Goal: Navigation & Orientation: Find specific page/section

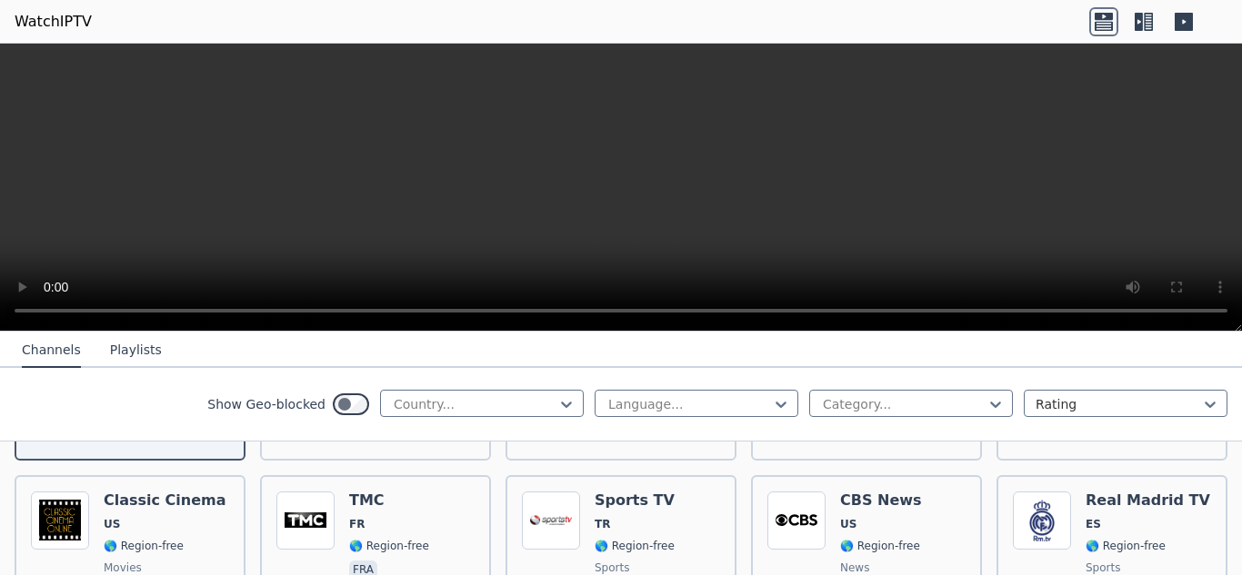
scroll to position [367, 0]
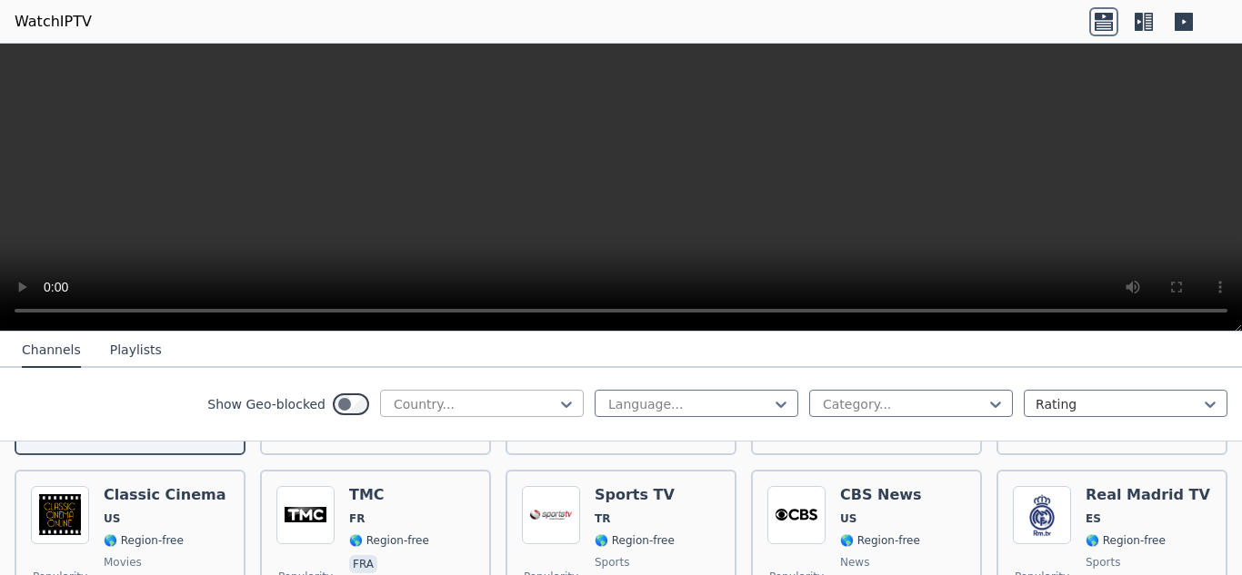
click at [447, 405] on div at bounding box center [474, 404] width 165 height 18
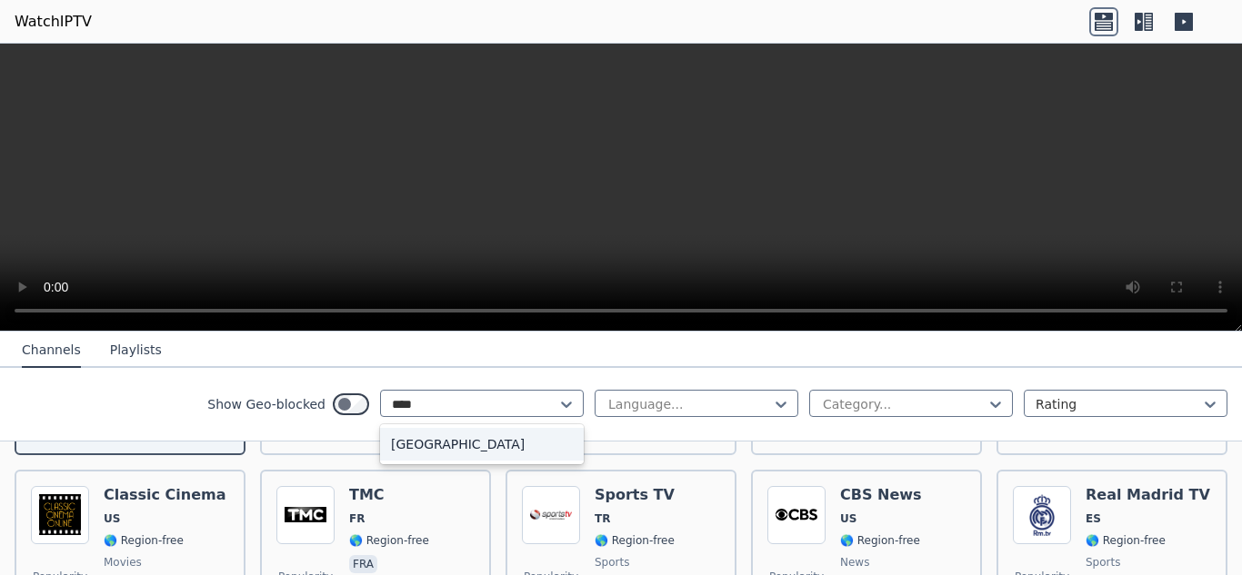
type input "*****"
click at [441, 450] on div "[GEOGRAPHIC_DATA]" at bounding box center [482, 444] width 204 height 33
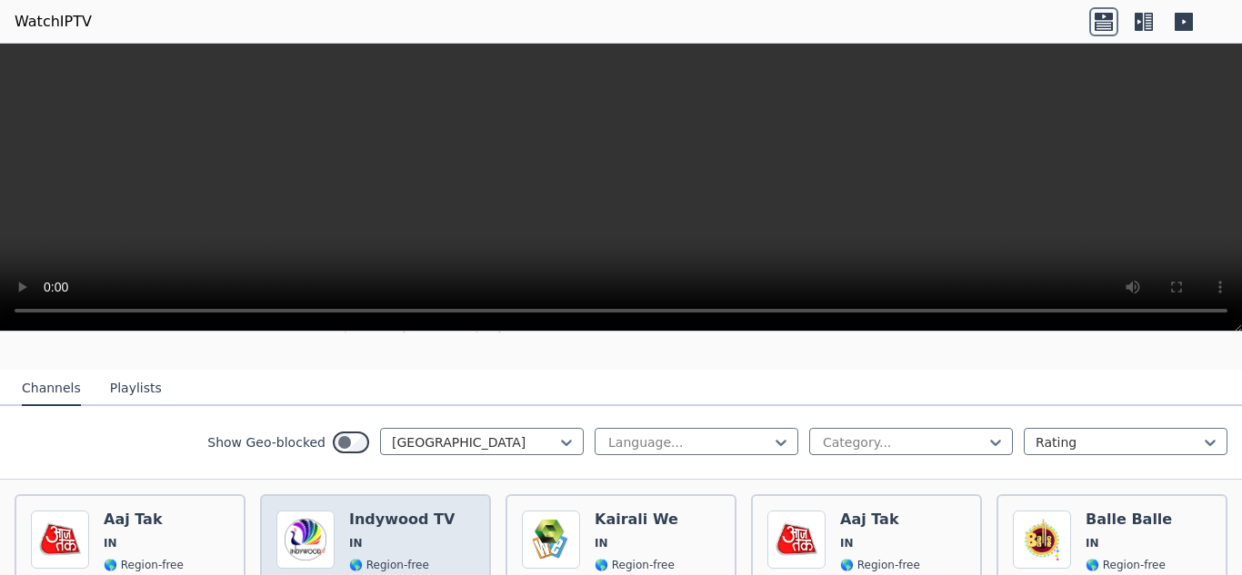
scroll to position [176, 0]
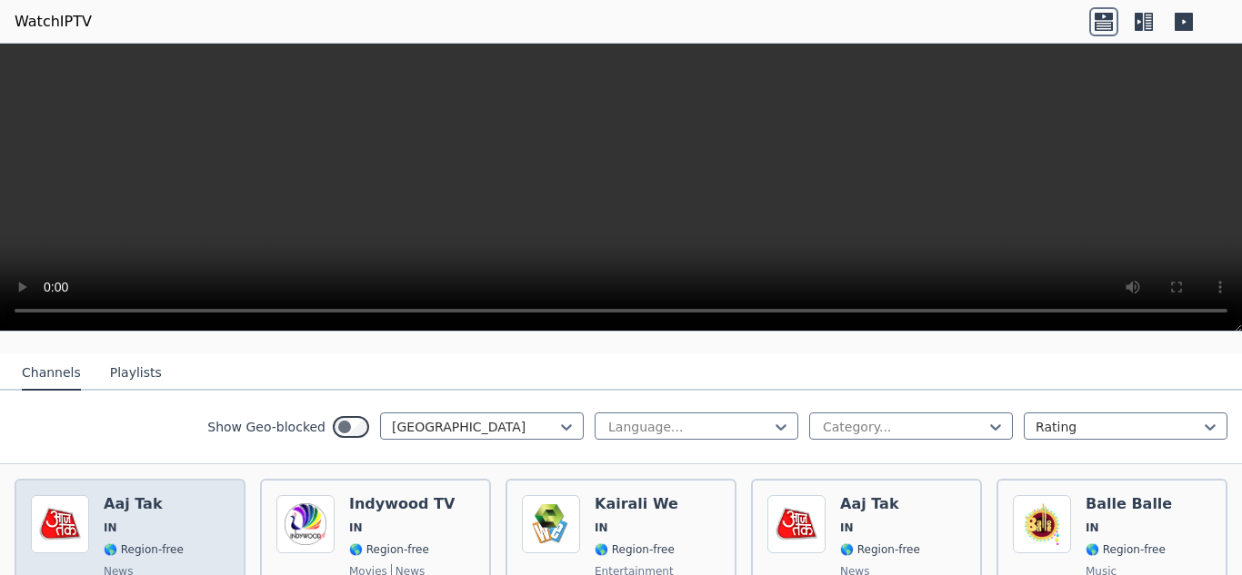
click at [149, 524] on div "Aaj Tak IN 🌎 Region-free news hin" at bounding box center [144, 560] width 80 height 131
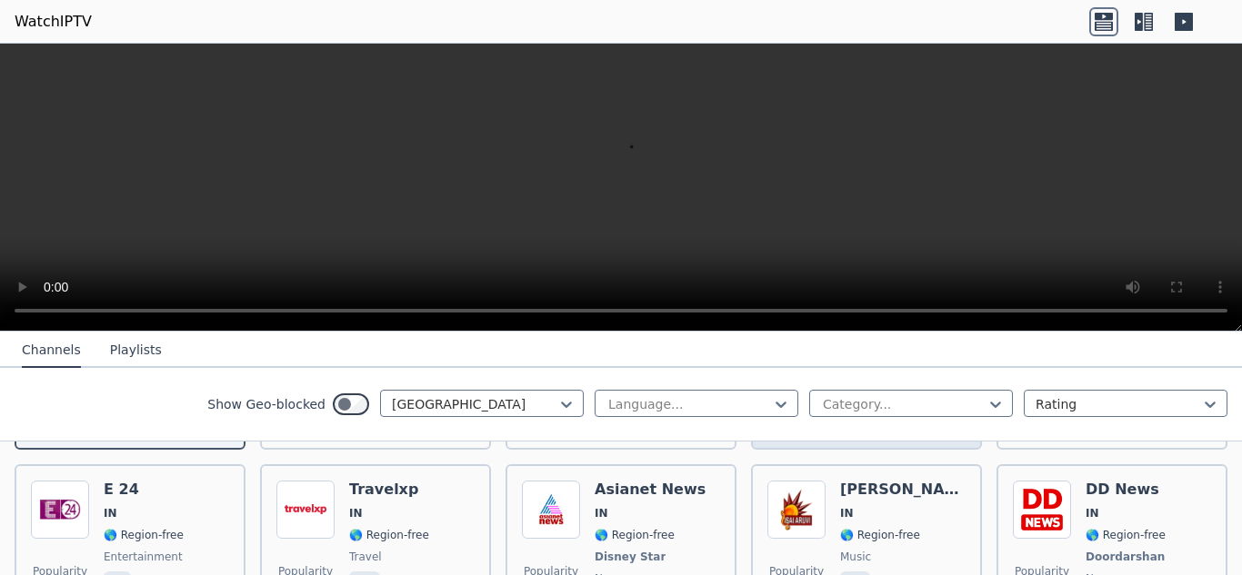
scroll to position [371, 0]
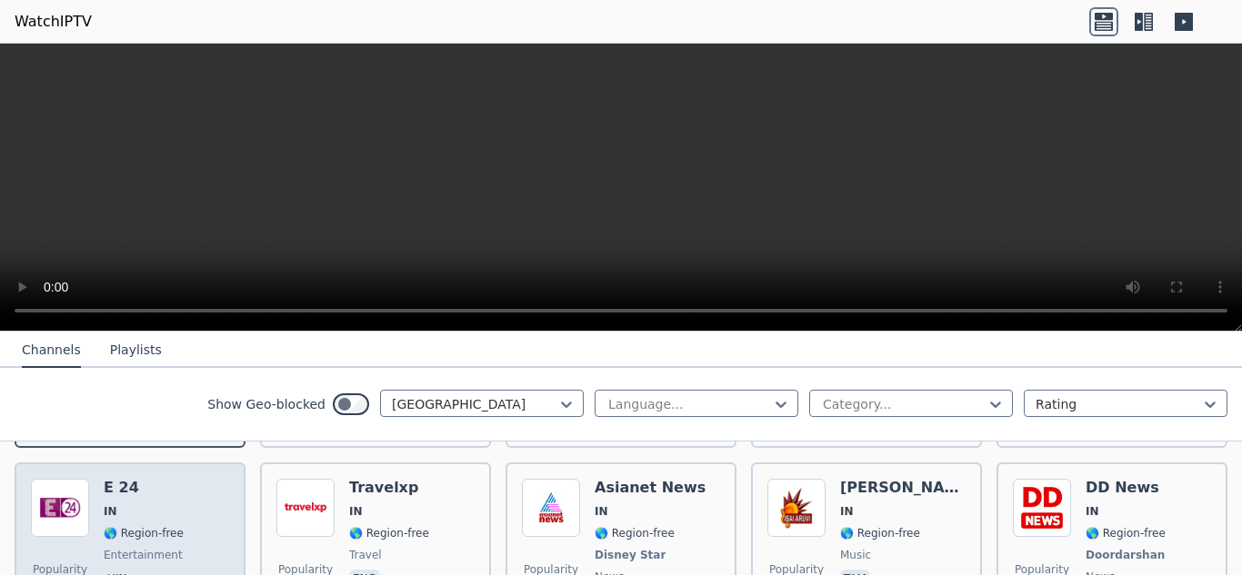
click at [191, 507] on div "Popularity 493 E 24 IN 🌎 Region-free entertainment hin" at bounding box center [130, 546] width 198 height 135
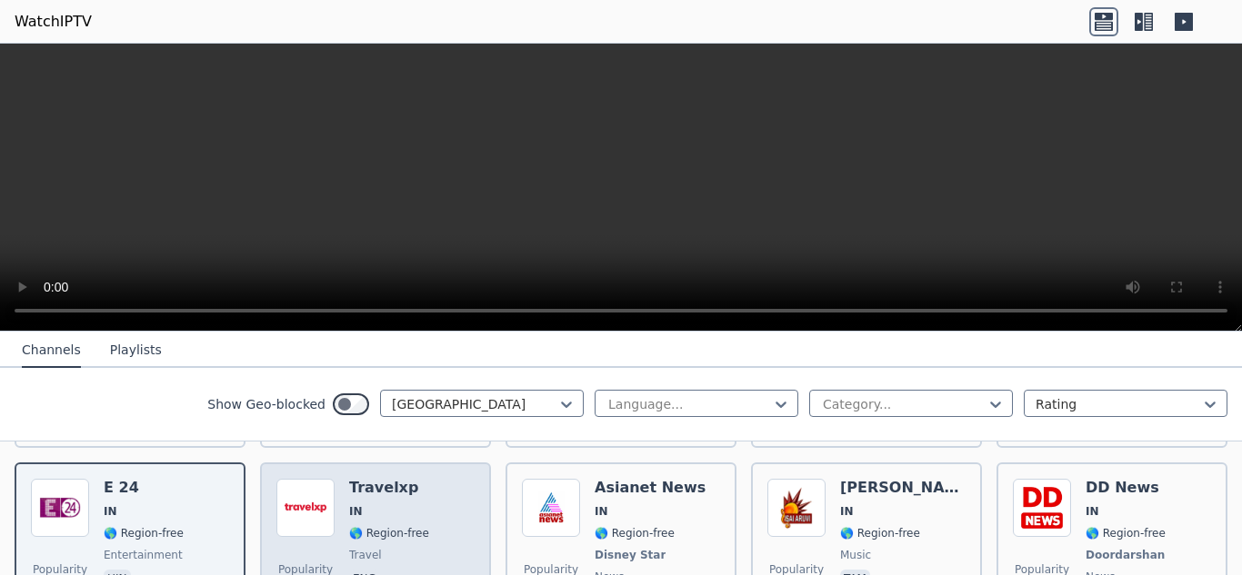
click at [384, 529] on div "Travelxp IN 🌎 Region-free travel eng" at bounding box center [389, 546] width 80 height 135
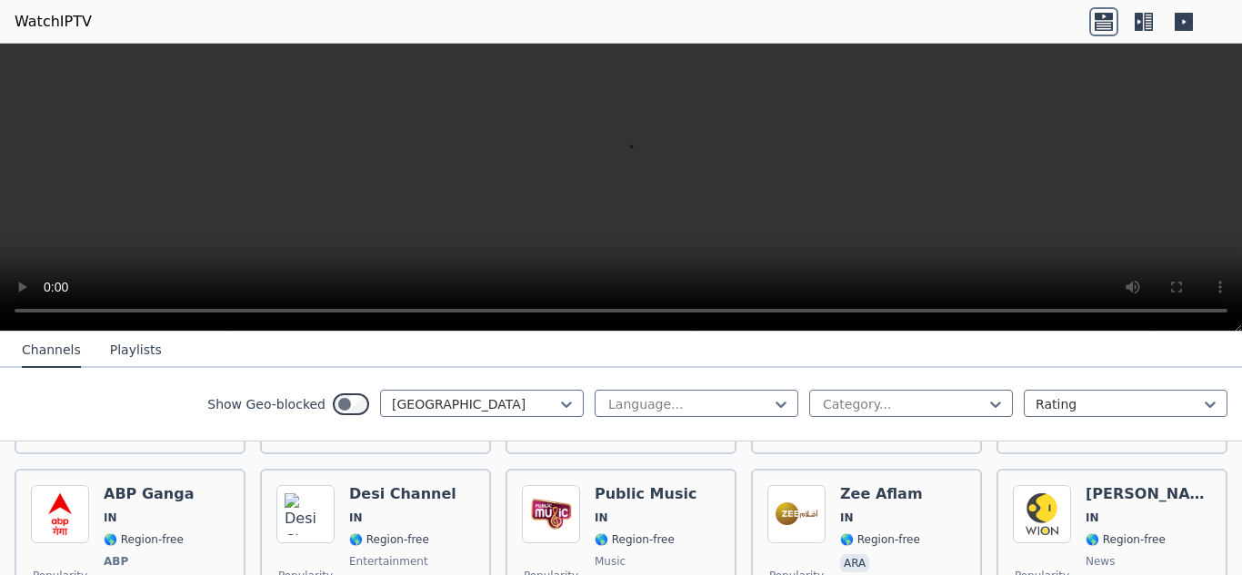
scroll to position [903, 0]
click at [1048, 494] on img at bounding box center [1042, 513] width 58 height 58
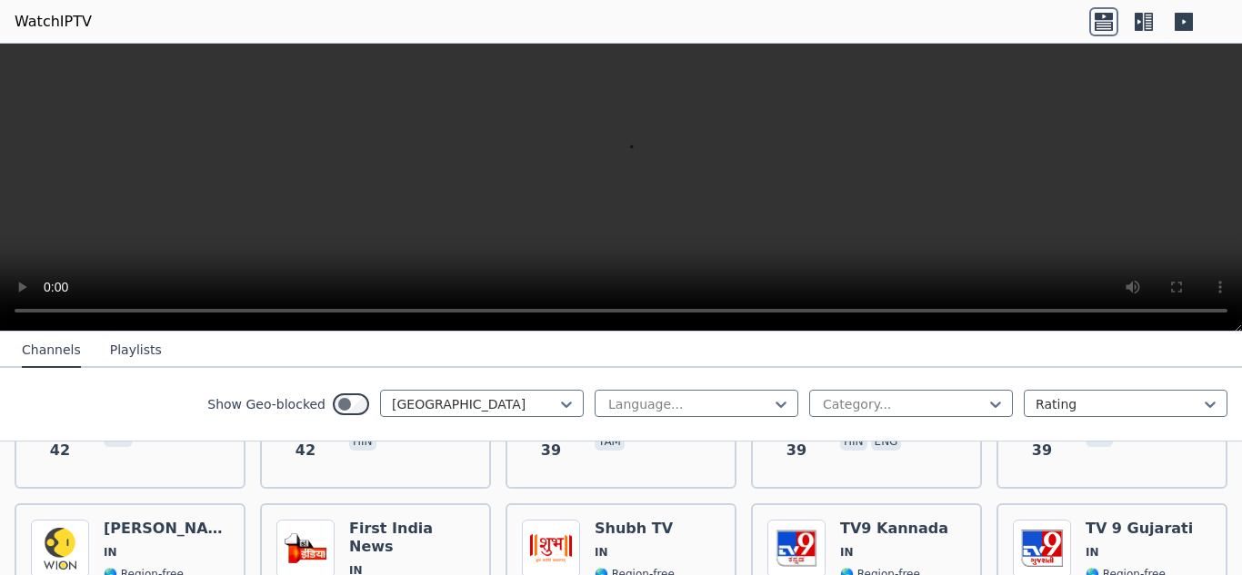
scroll to position [2909, 0]
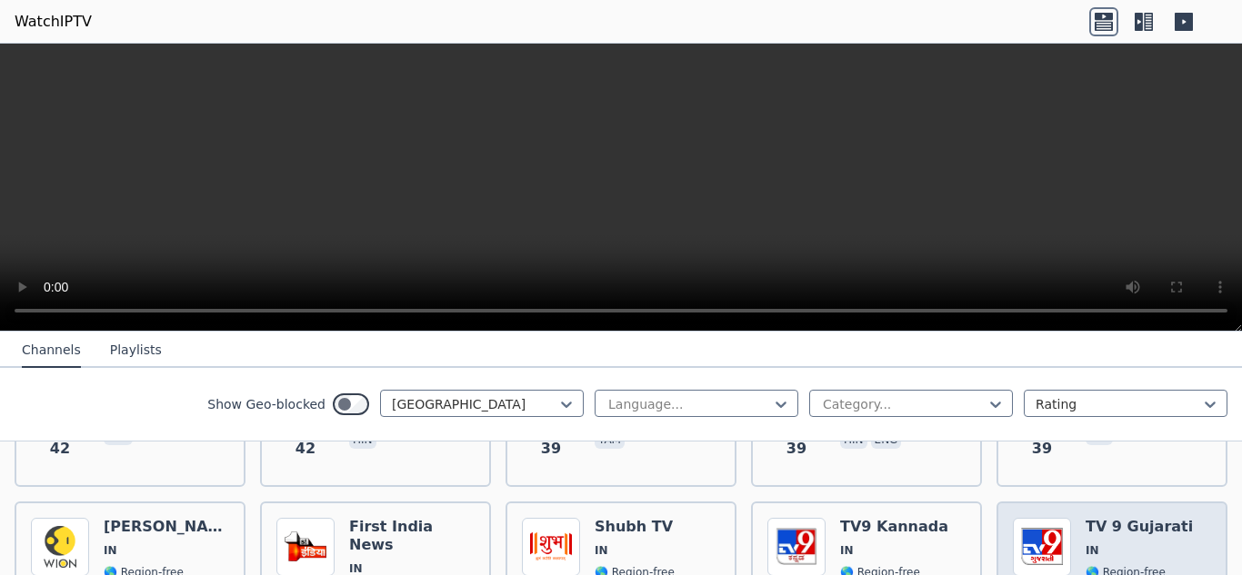
click at [1132, 544] on span "IN" at bounding box center [1138, 551] width 107 height 15
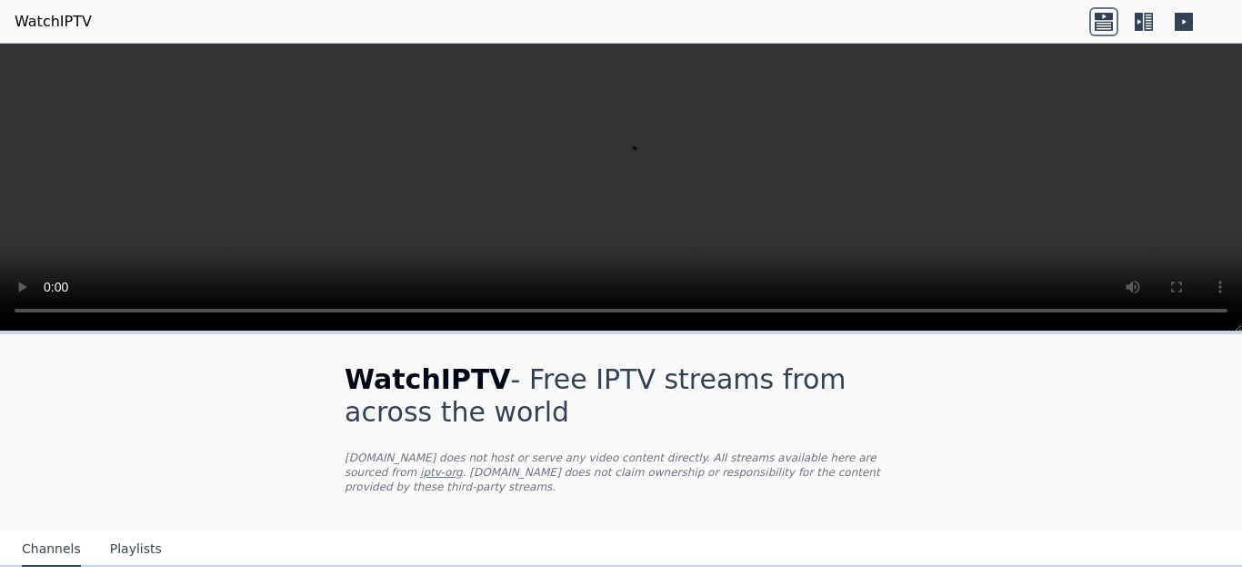
scroll to position [0, 0]
click at [1143, 26] on icon at bounding box center [1143, 21] width 29 height 29
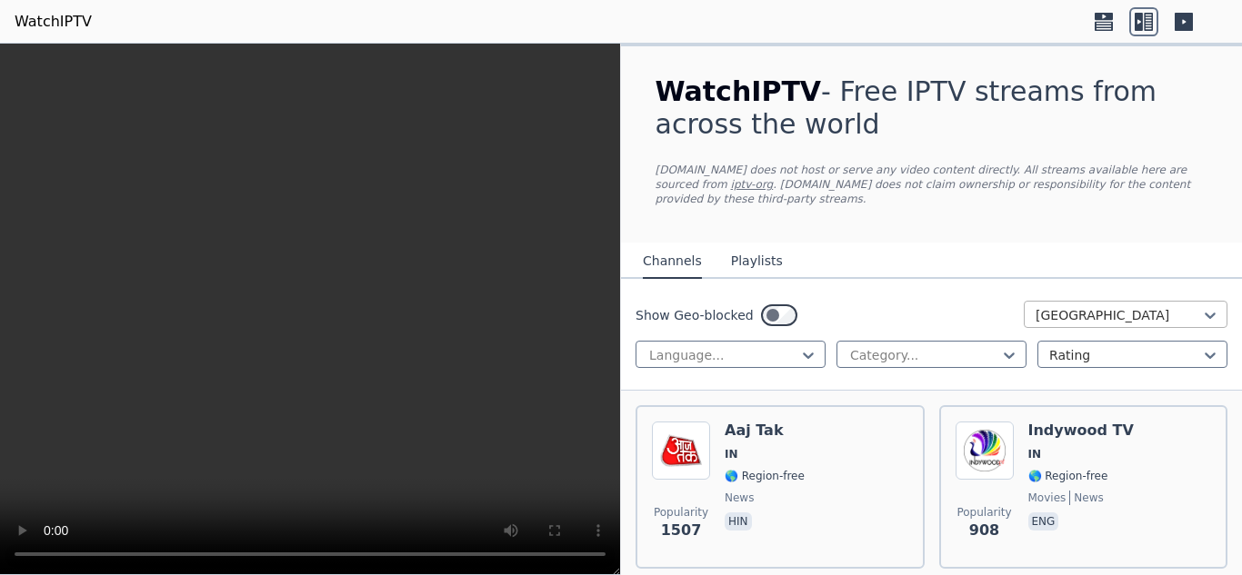
click at [1054, 301] on div "[GEOGRAPHIC_DATA]" at bounding box center [1125, 314] width 204 height 27
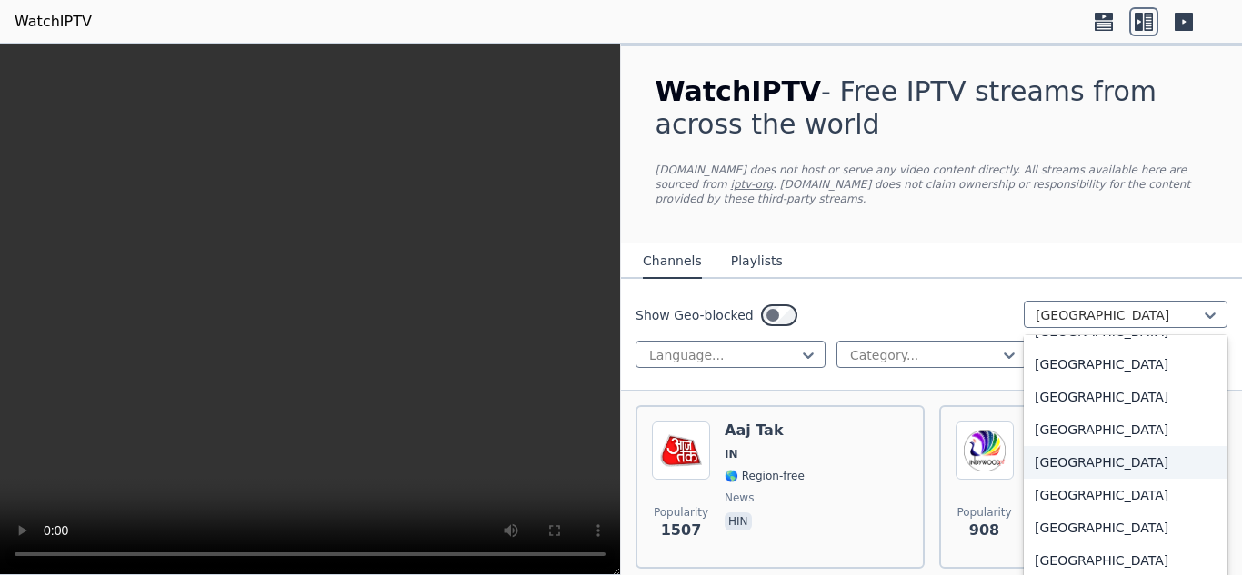
scroll to position [972, 0]
click at [1030, 447] on div "[GEOGRAPHIC_DATA]" at bounding box center [1125, 463] width 204 height 33
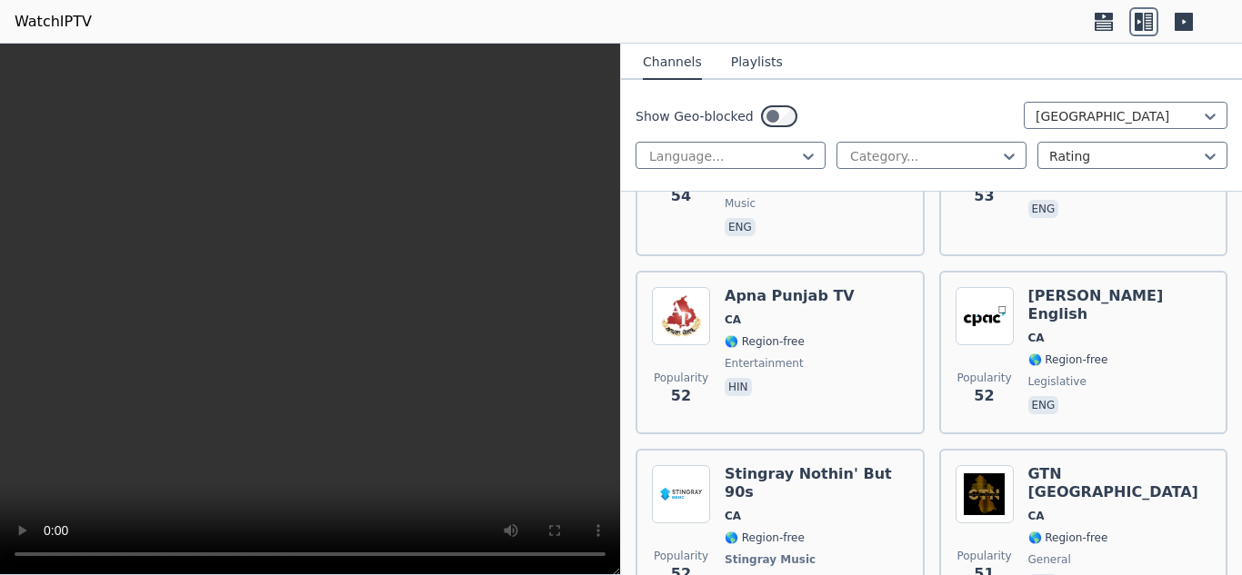
scroll to position [5098, 0]
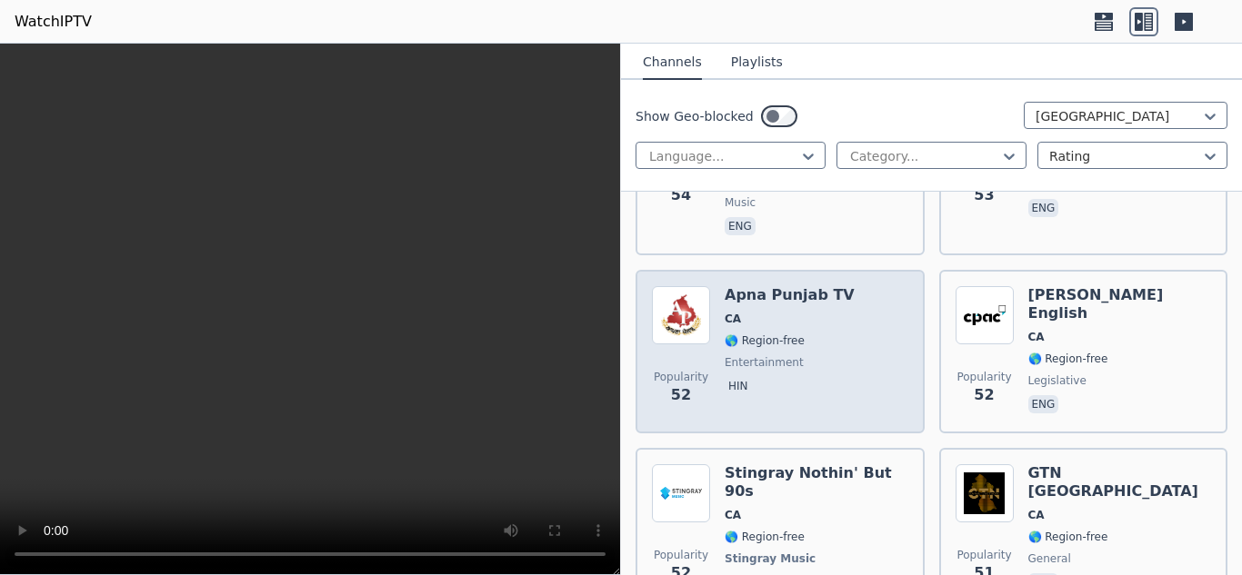
click at [763, 312] on span "CA" at bounding box center [789, 319] width 130 height 15
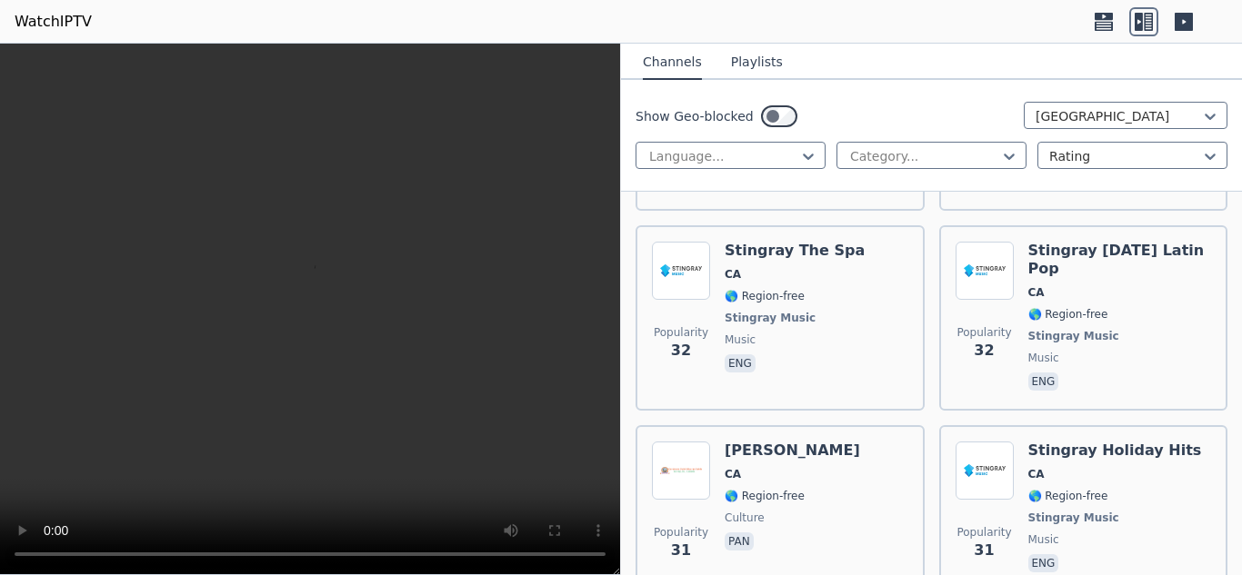
scroll to position [7176, 0]
click at [817, 441] on div "Popularity 31 Dukh Nivaran [GEOGRAPHIC_DATA] 🌎 Region-free culture pan" at bounding box center [780, 508] width 256 height 135
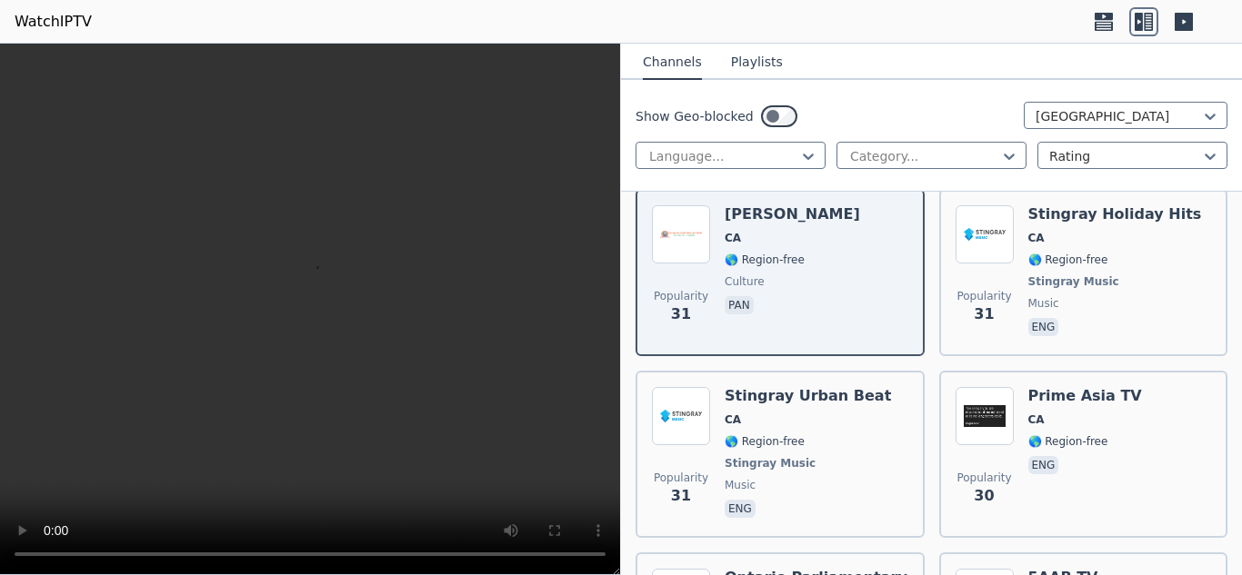
scroll to position [7412, 0]
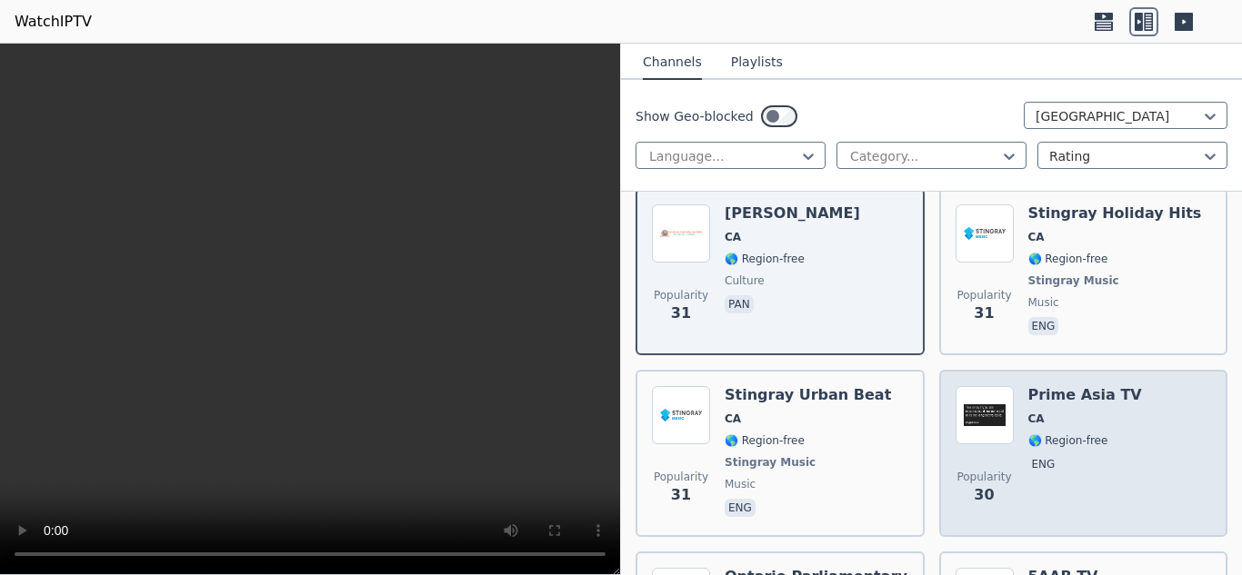
click at [1082, 434] on span "🌎 Region-free" at bounding box center [1068, 441] width 80 height 15
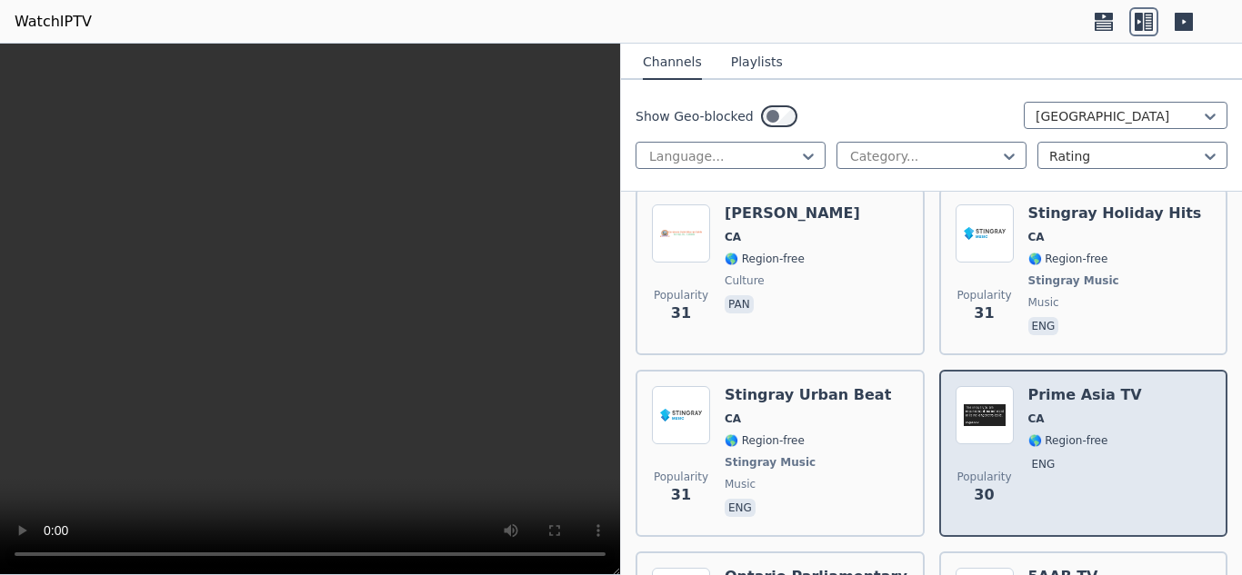
click at [1082, 434] on span "🌎 Region-free" at bounding box center [1068, 441] width 80 height 15
click at [975, 386] on img at bounding box center [984, 415] width 58 height 58
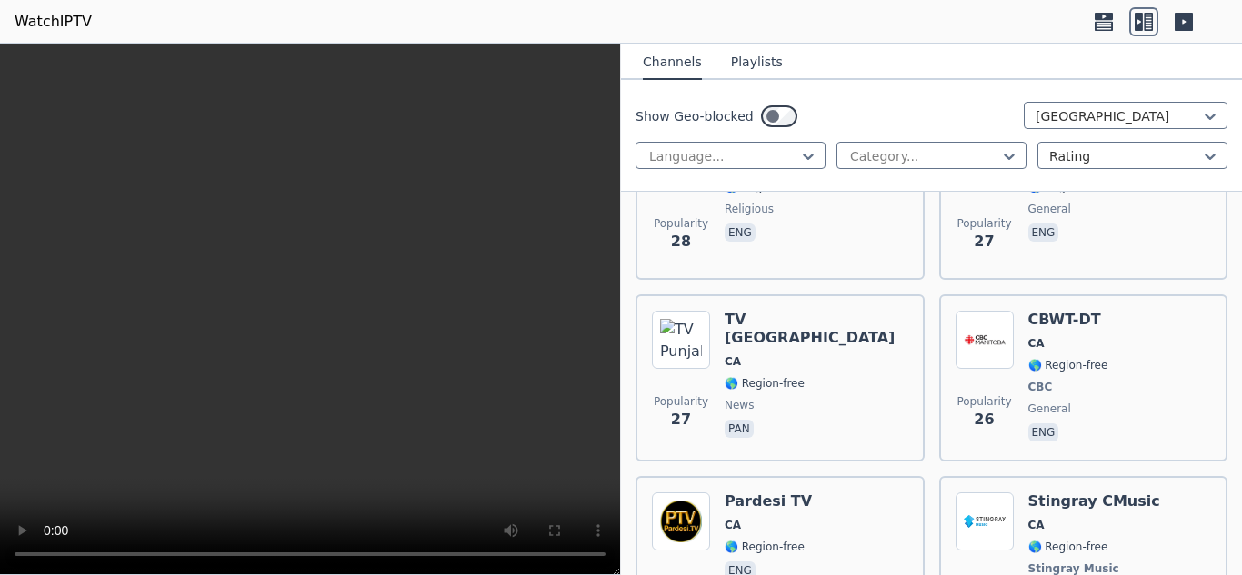
scroll to position [8027, 0]
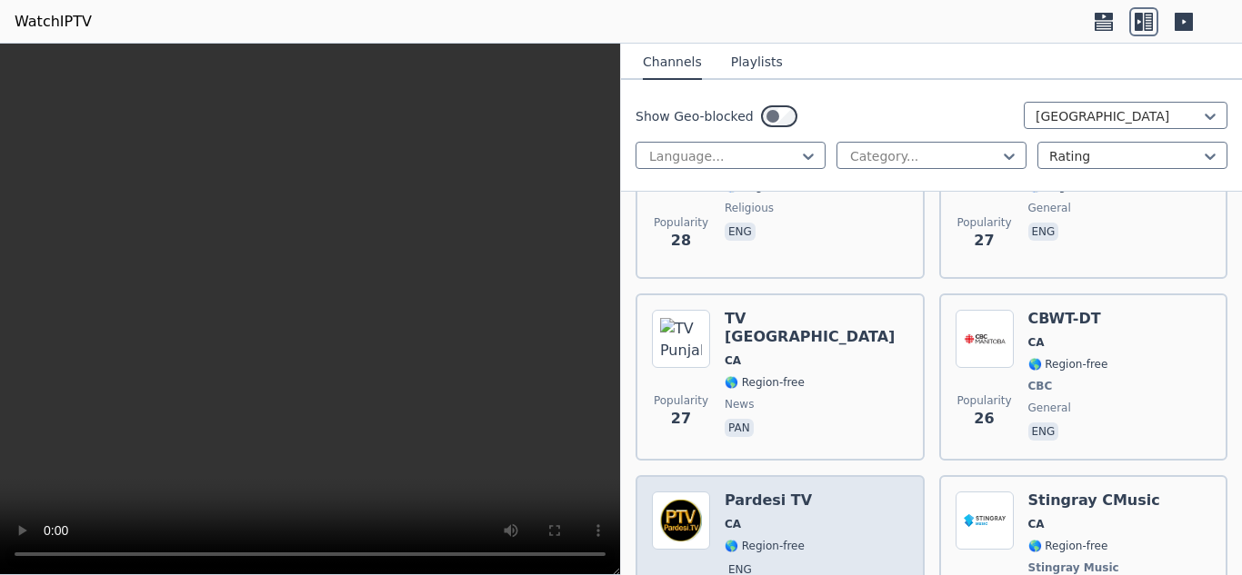
click at [743, 517] on span "CA" at bounding box center [767, 524] width 87 height 15
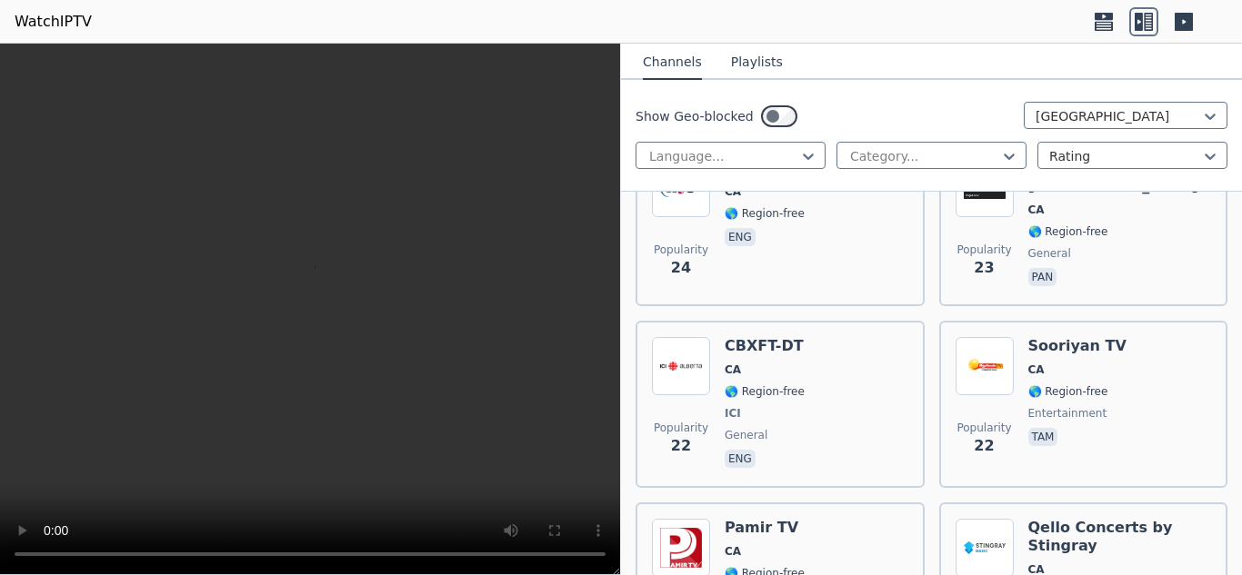
scroll to position [8902, 0]
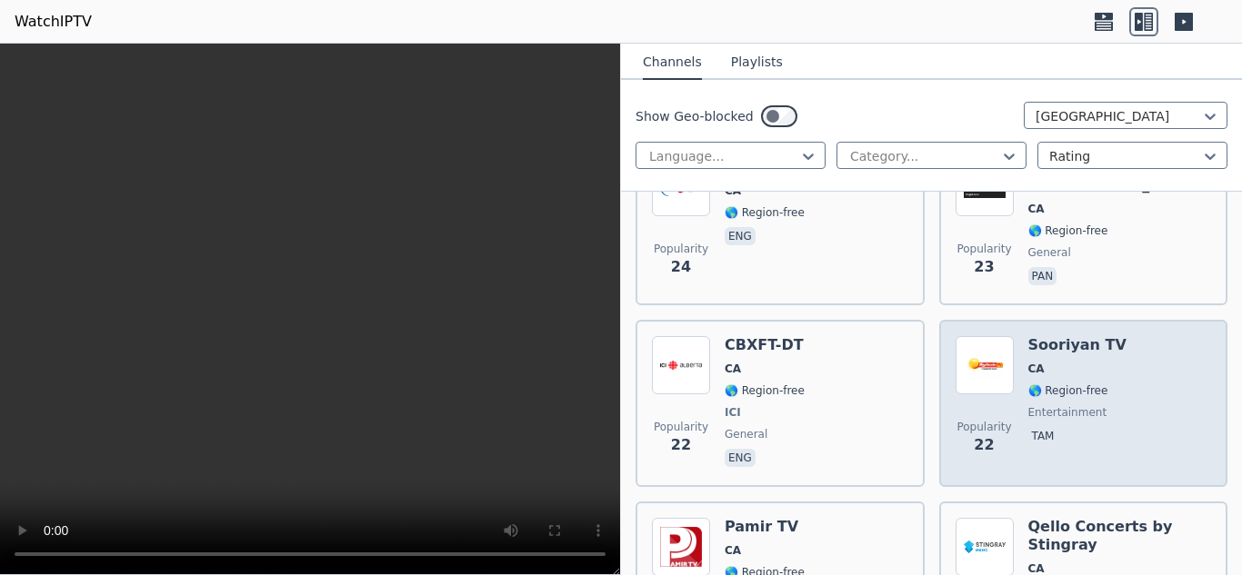
click at [974, 336] on img at bounding box center [984, 365] width 58 height 58
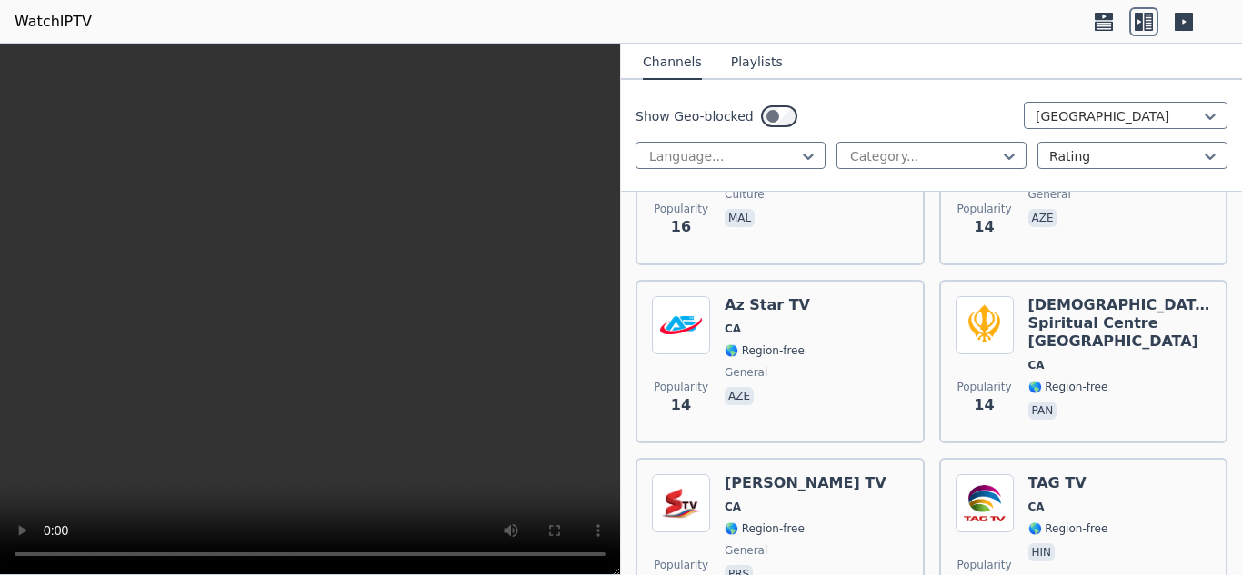
scroll to position [10544, 0]
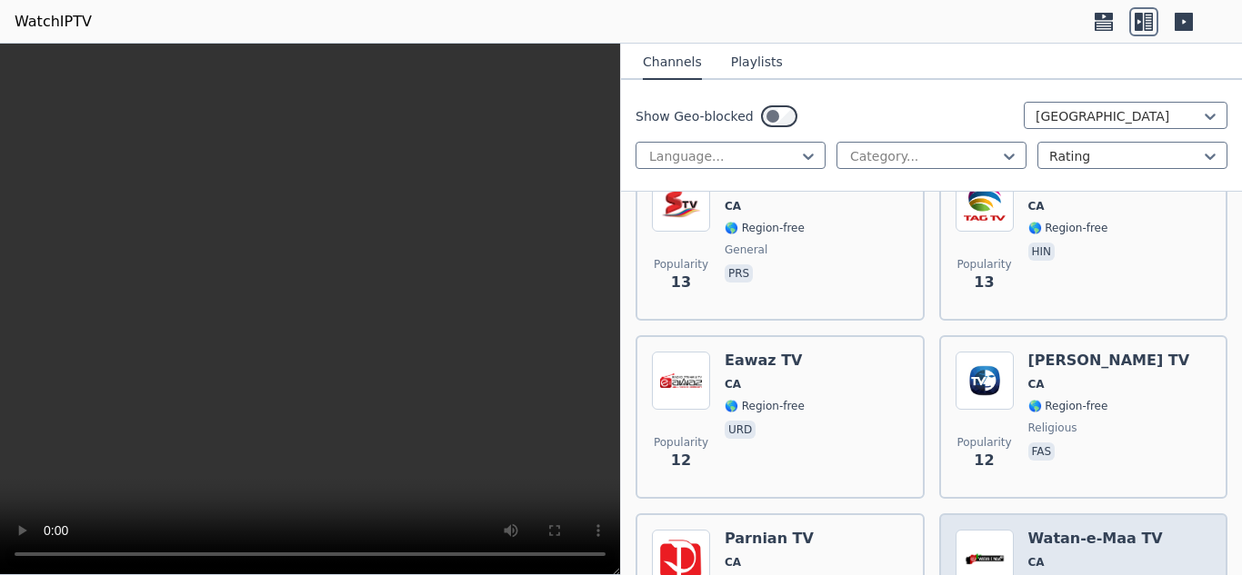
click at [1062, 574] on span "🌎 Region-free" at bounding box center [1068, 584] width 80 height 15
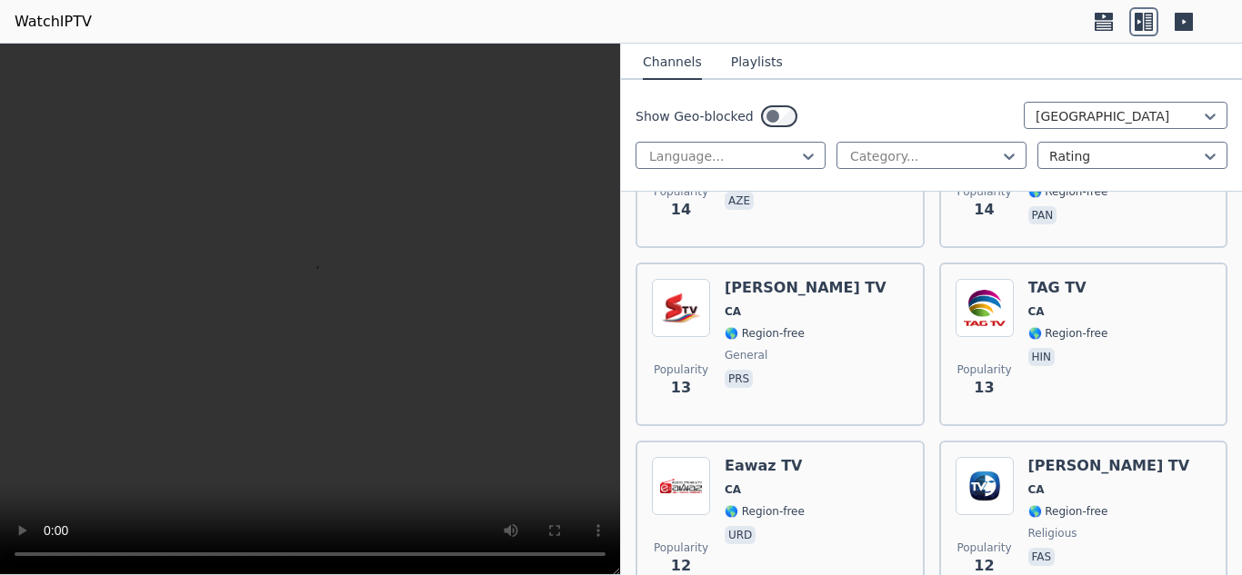
scroll to position [10438, 0]
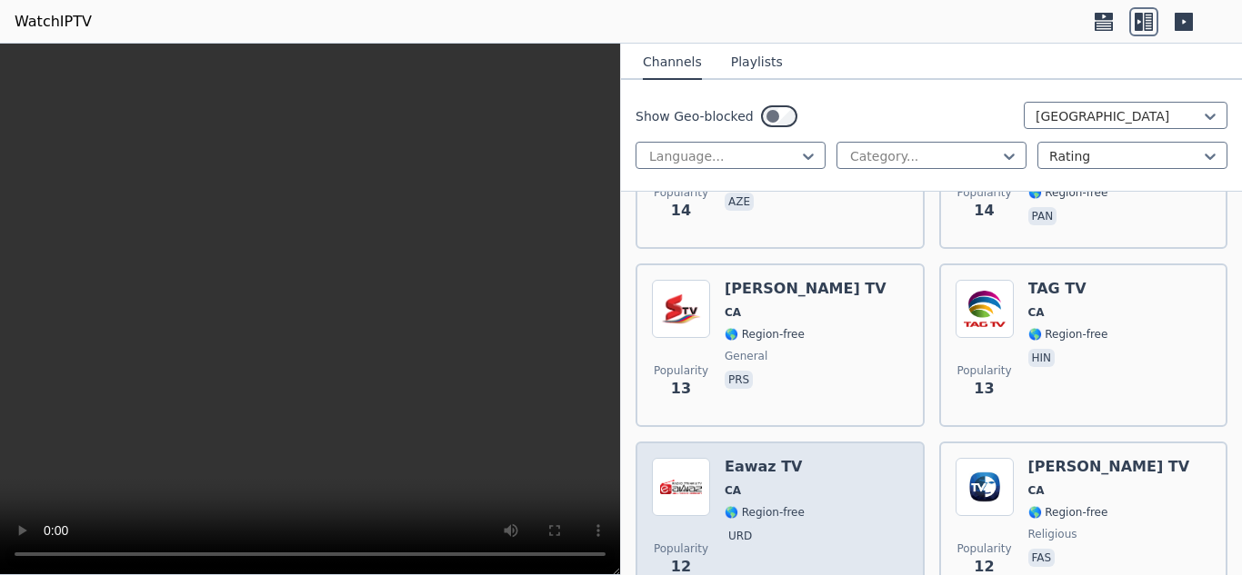
click at [784, 527] on span "urd" at bounding box center [764, 538] width 80 height 22
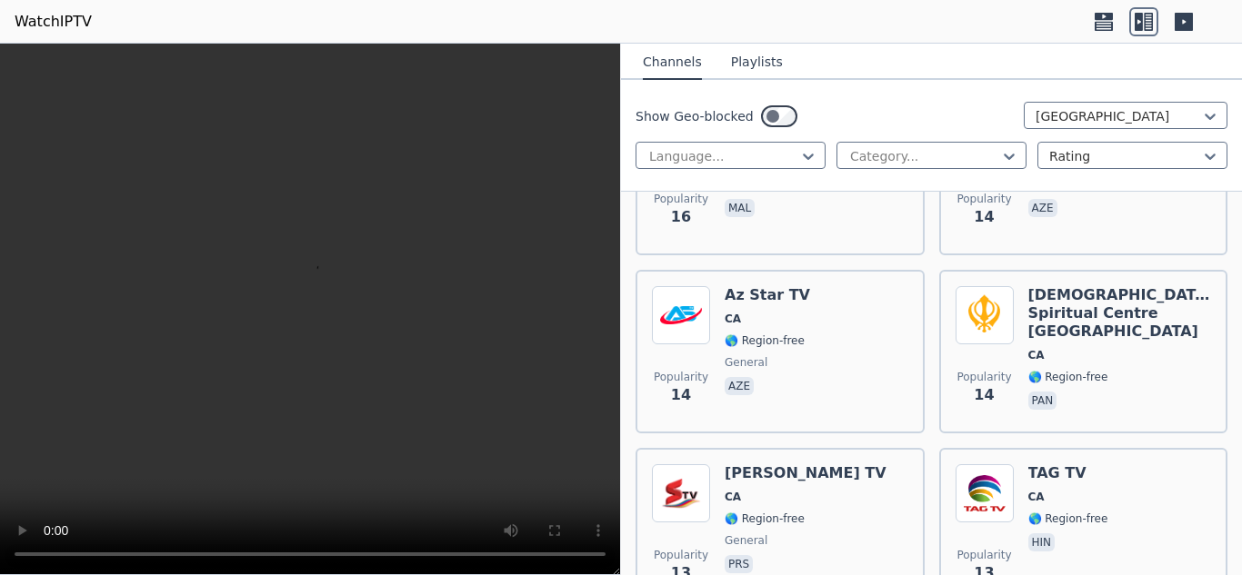
scroll to position [10252, 0]
click at [858, 465] on div "Popularity 13 [PERSON_NAME] TV CA 🌎 Region-free general prs" at bounding box center [780, 530] width 256 height 131
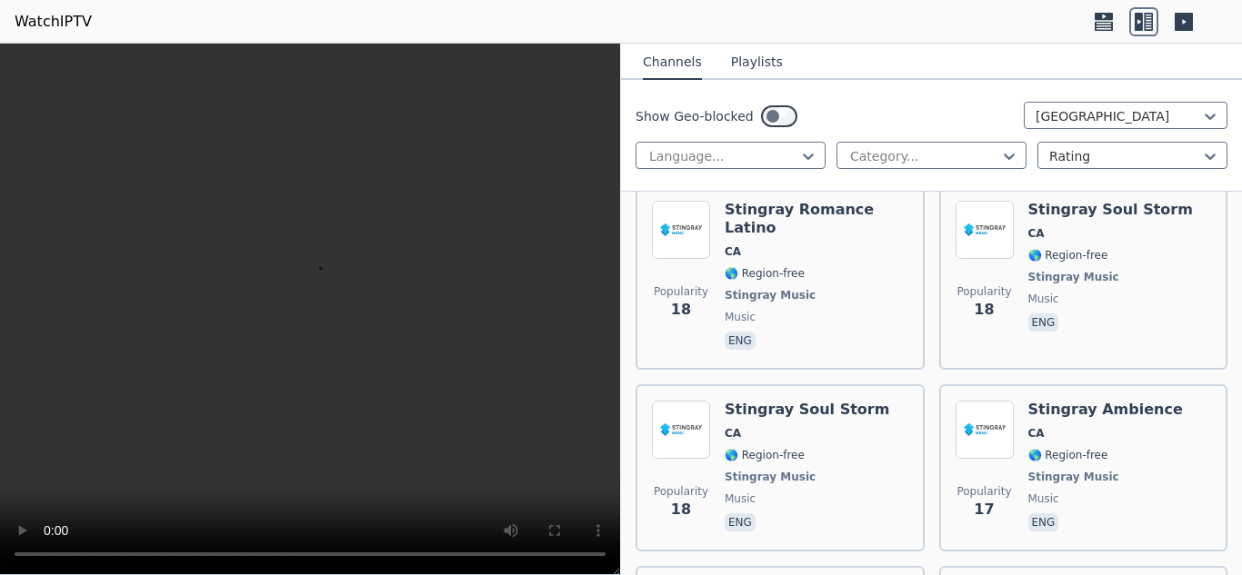
scroll to position [9778, 0]
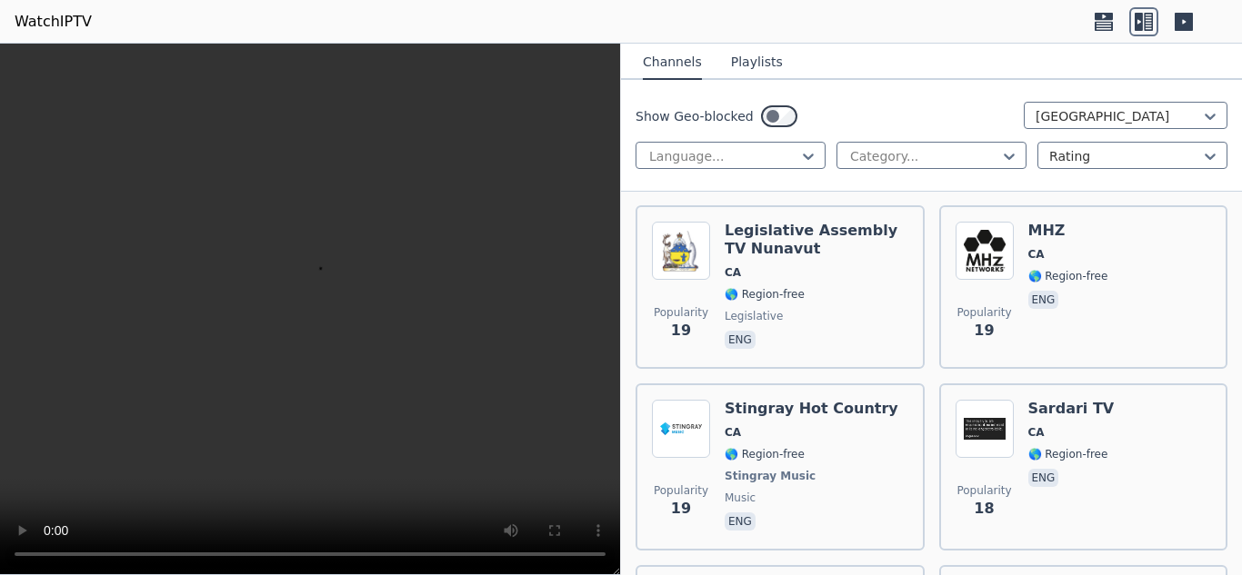
scroll to position [9397, 0]
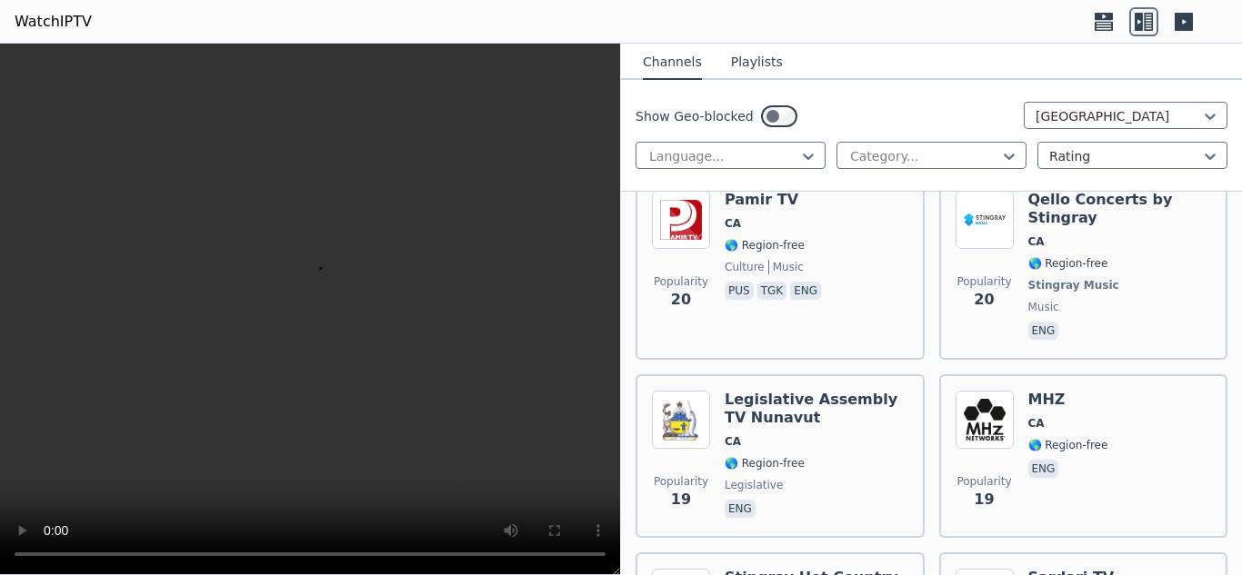
scroll to position [9228, 0]
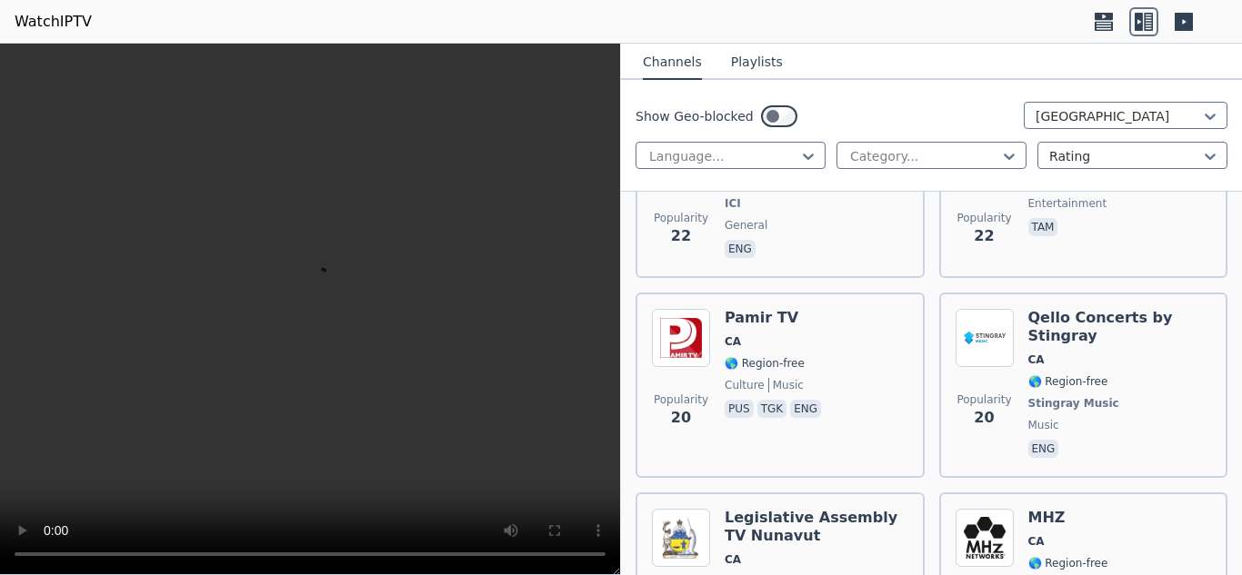
scroll to position [9110, 0]
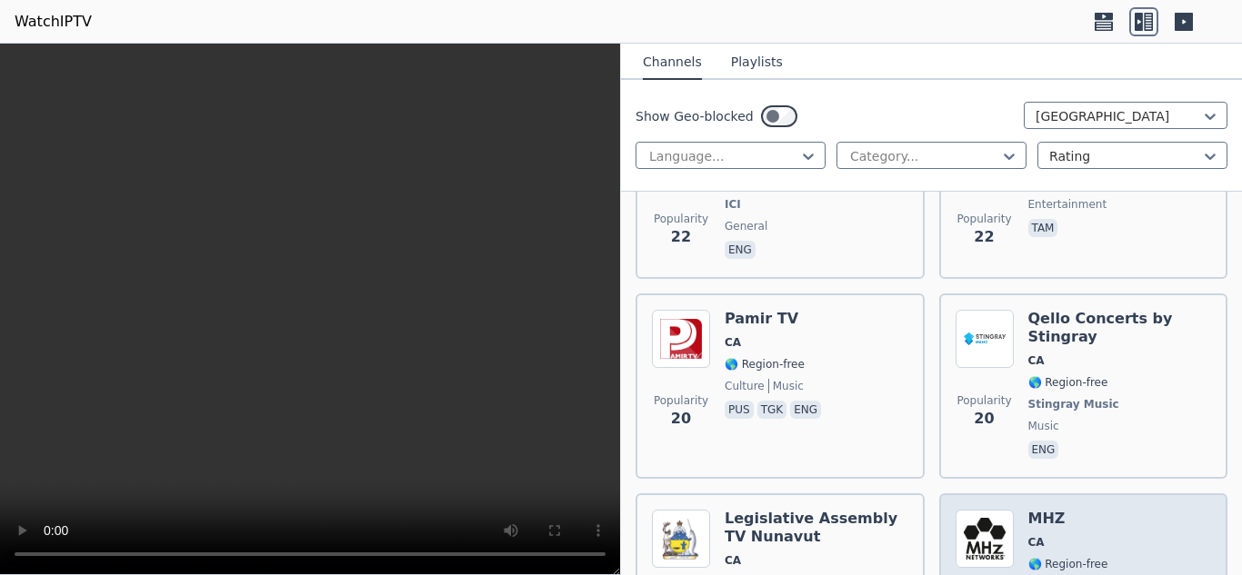
click at [1000, 510] on img at bounding box center [984, 539] width 58 height 58
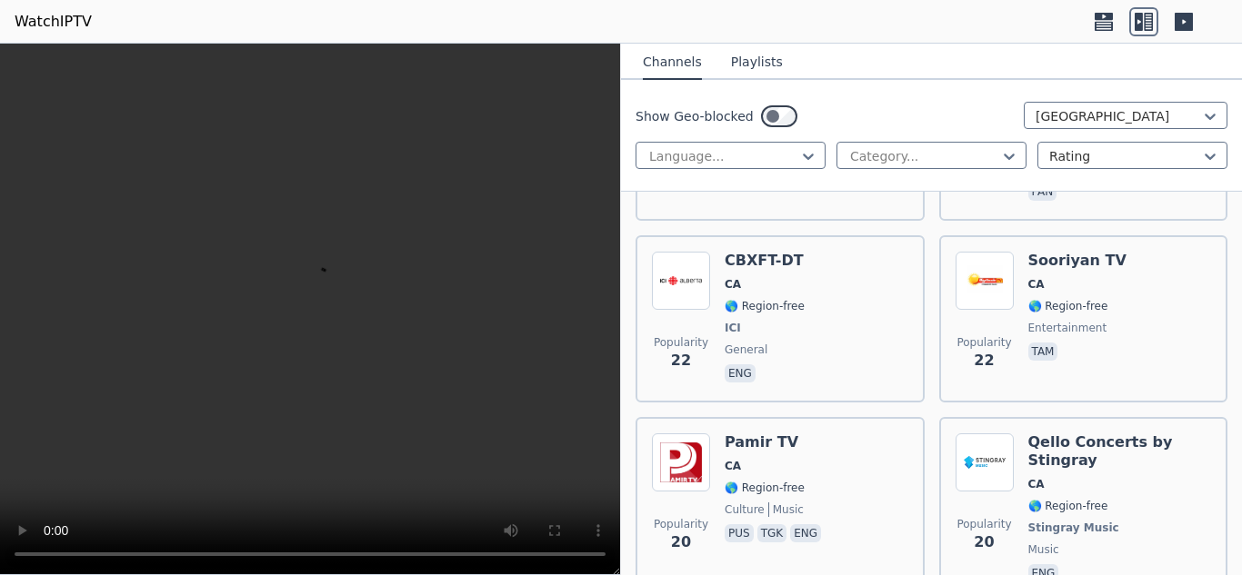
scroll to position [8984, 0]
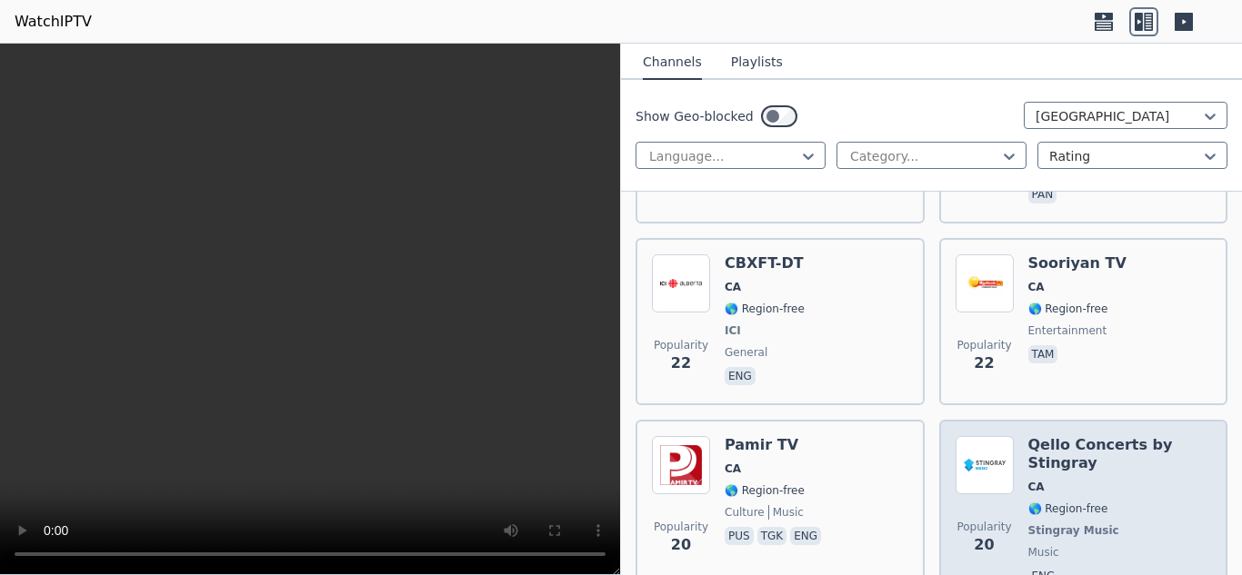
click at [1113, 524] on span "Stingray Music" at bounding box center [1120, 531] width 184 height 15
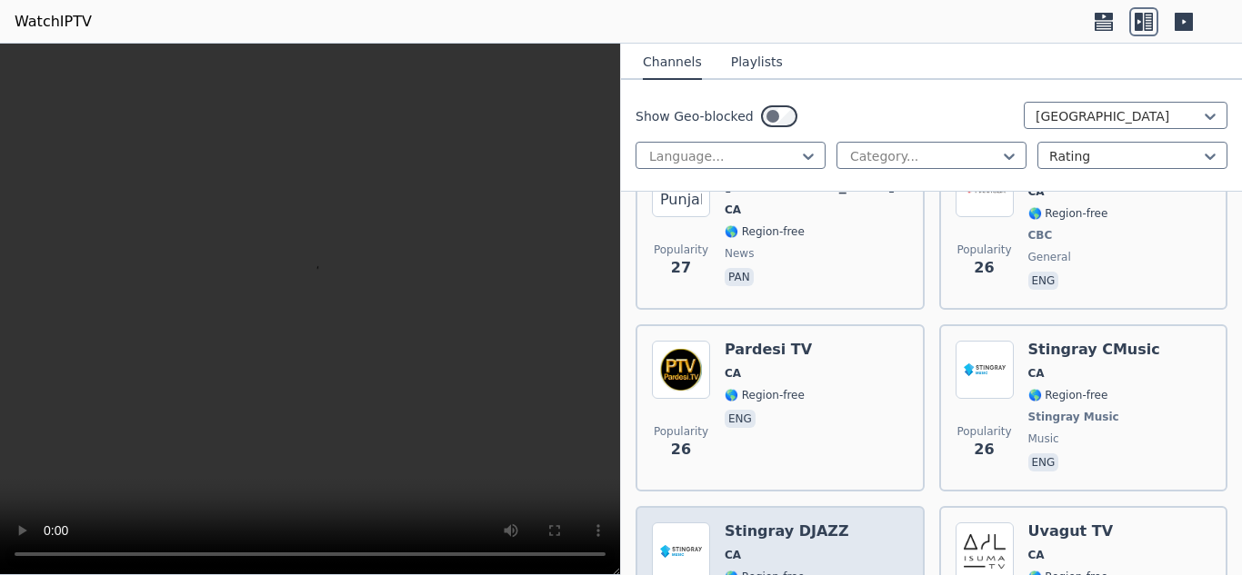
scroll to position [8177, 0]
click at [823, 524] on h6 "Stingray DJAZZ" at bounding box center [786, 533] width 125 height 18
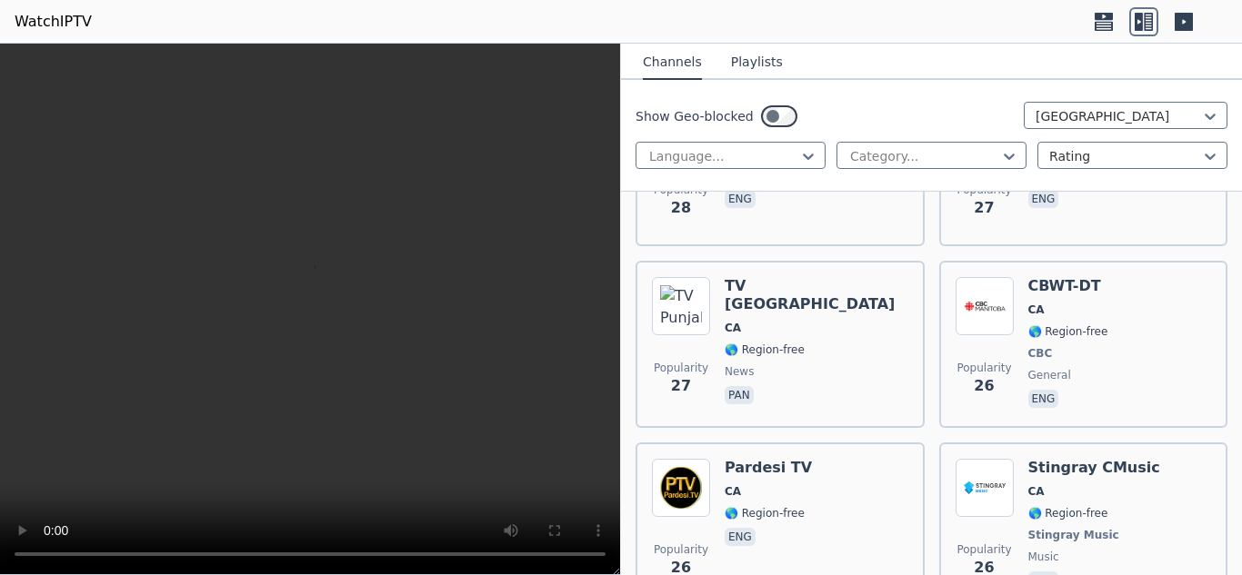
scroll to position [8058, 0]
click at [823, 460] on div "Popularity 26 Pardesi TV CA 🌎 Region-free eng" at bounding box center [780, 527] width 256 height 135
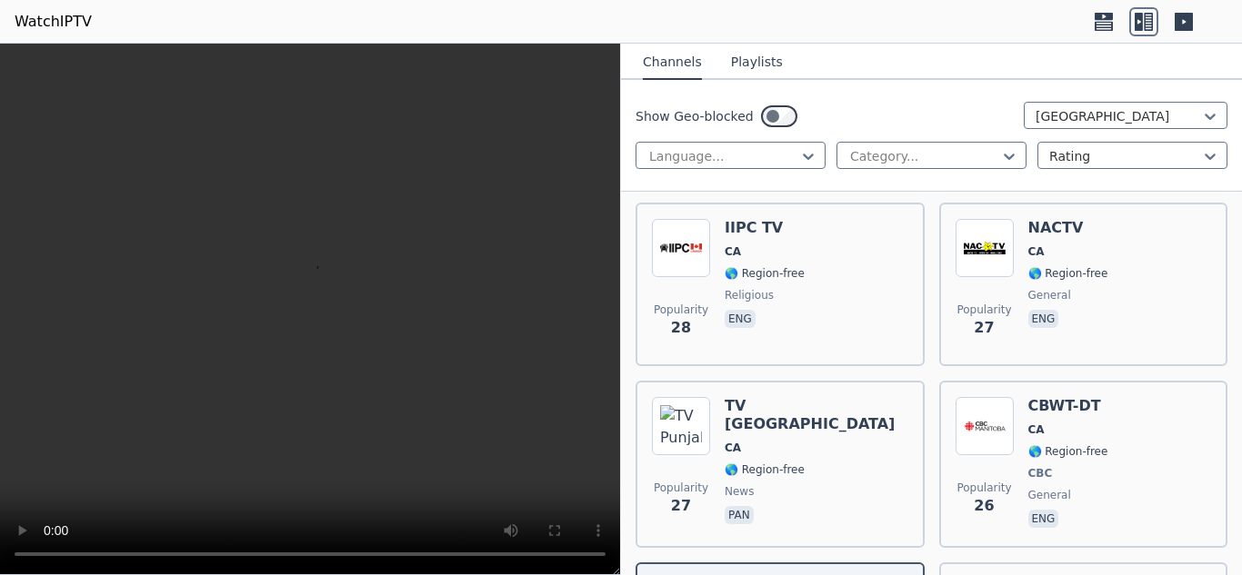
scroll to position [7937, 0]
click at [823, 398] on div "Popularity 27 TV [GEOGRAPHIC_DATA] [GEOGRAPHIC_DATA] 🌎 Region-free news pan" at bounding box center [779, 466] width 289 height 167
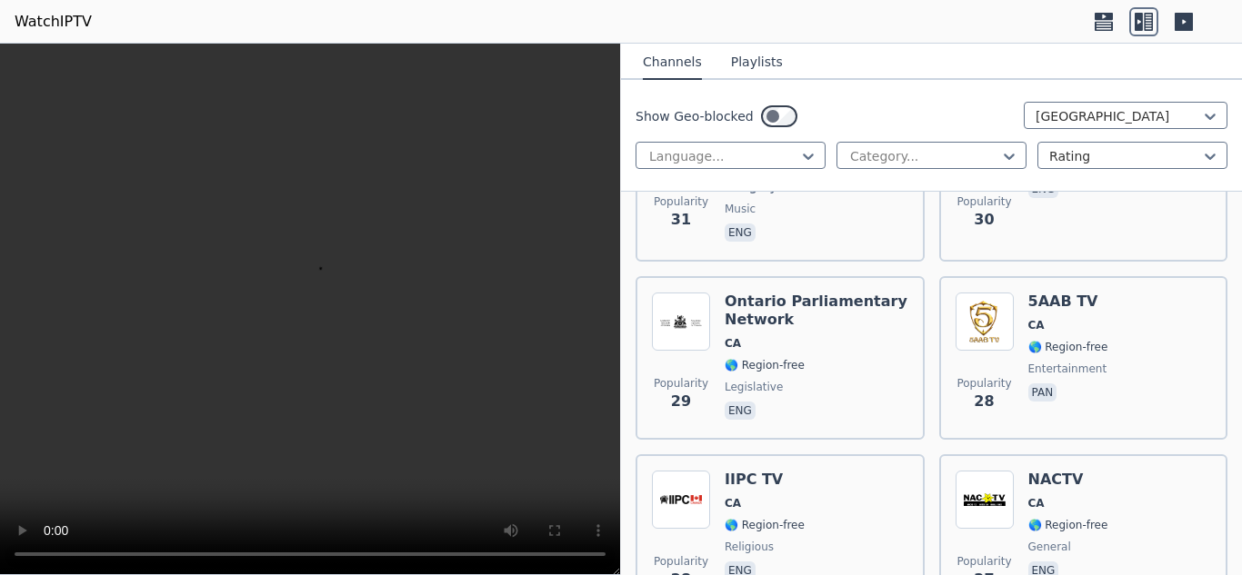
scroll to position [7684, 0]
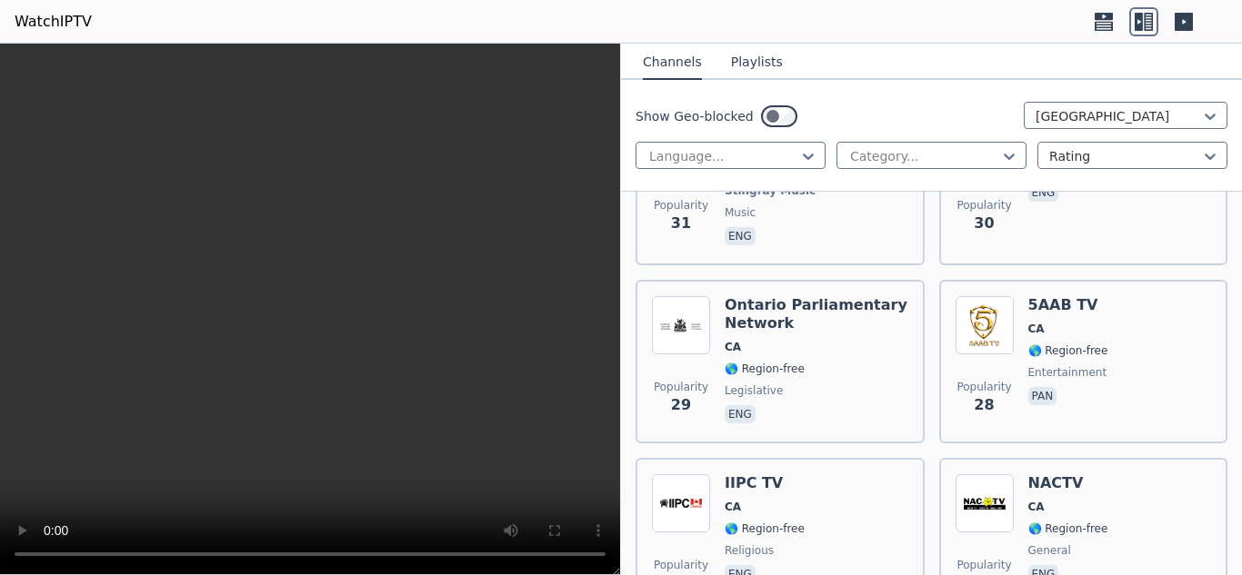
click at [823, 474] on div "Popularity 28 IIPC TV CA 🌎 Region-free religious eng" at bounding box center [780, 539] width 256 height 131
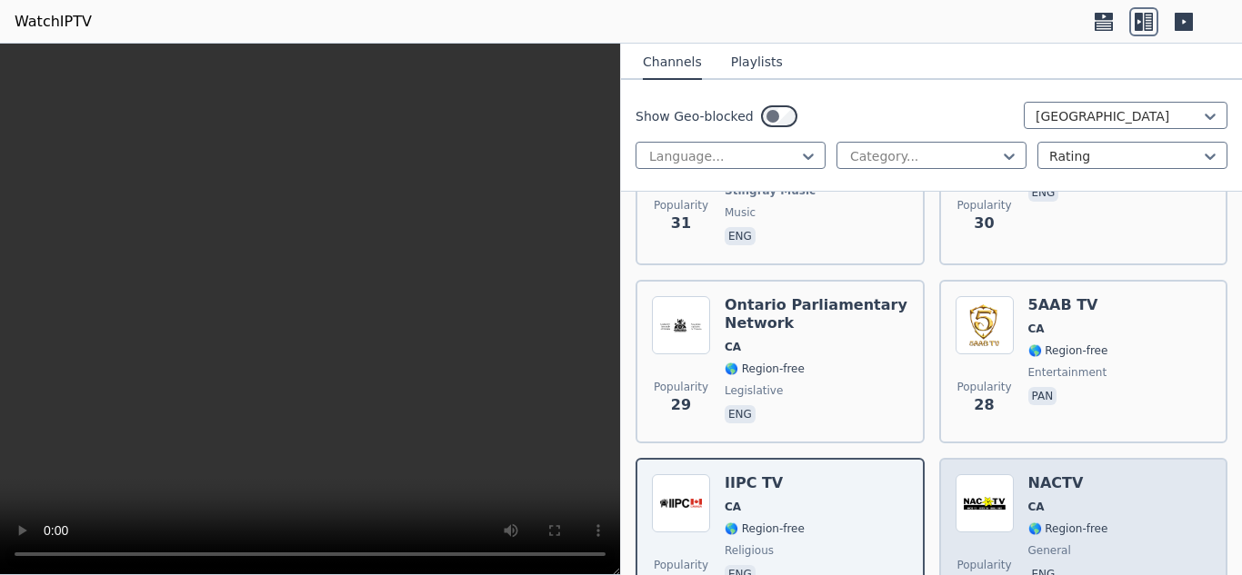
click at [1122, 474] on div "Popularity 27 NACTV CA 🌎 Region-free general eng" at bounding box center [1083, 539] width 256 height 131
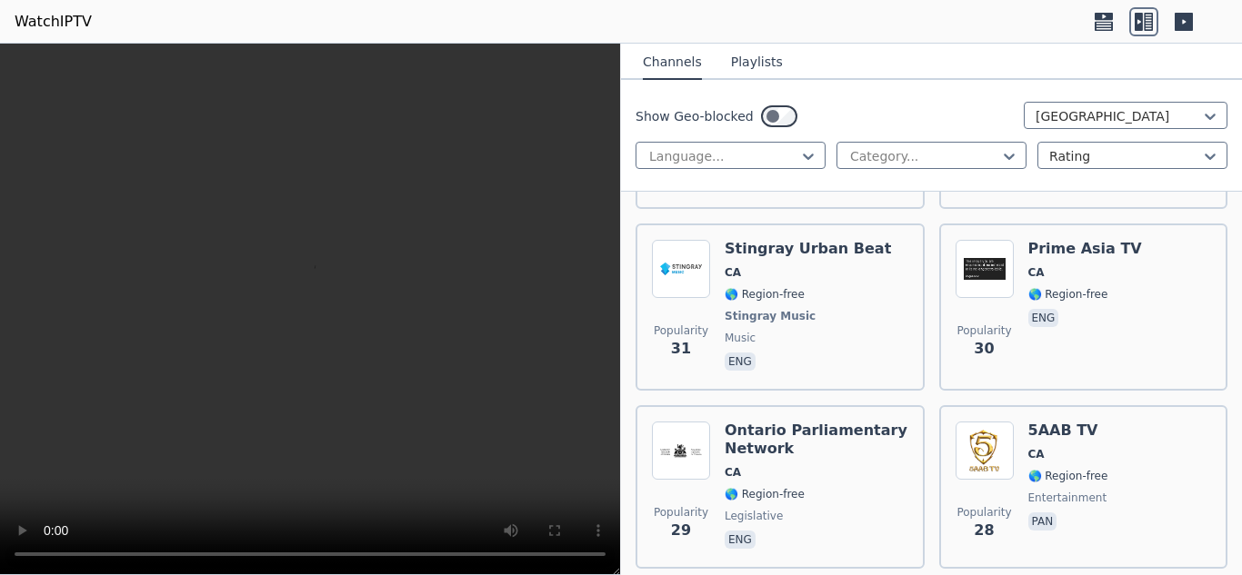
scroll to position [7555, 0]
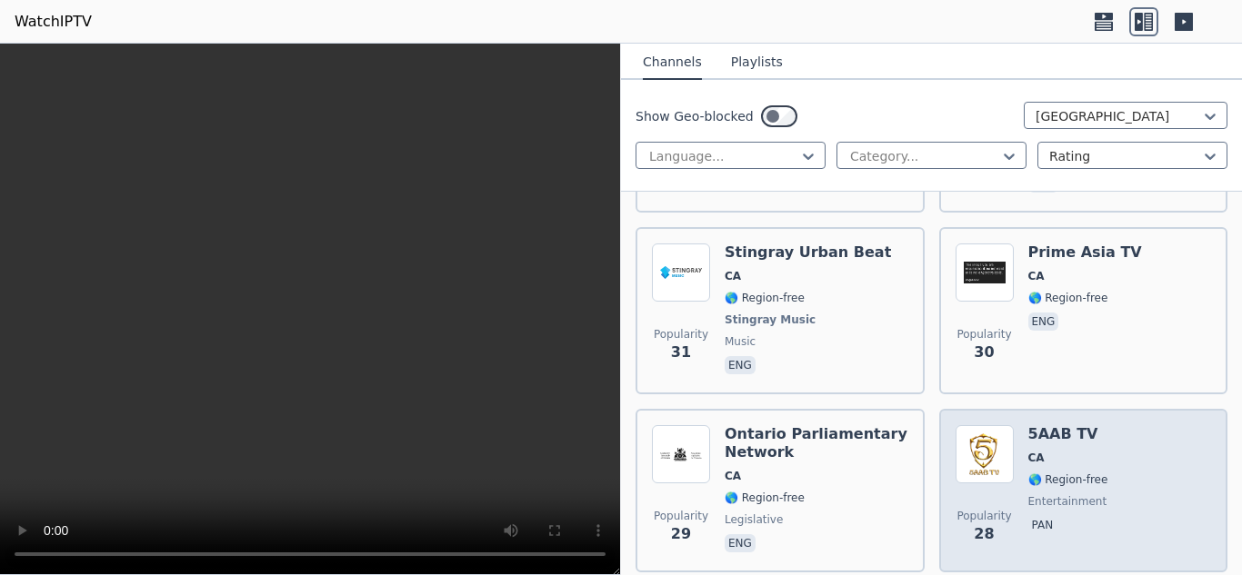
click at [1107, 425] on div "Popularity 28 5AAB TV CA 🌎 Region-free entertainment pan" at bounding box center [1083, 490] width 256 height 131
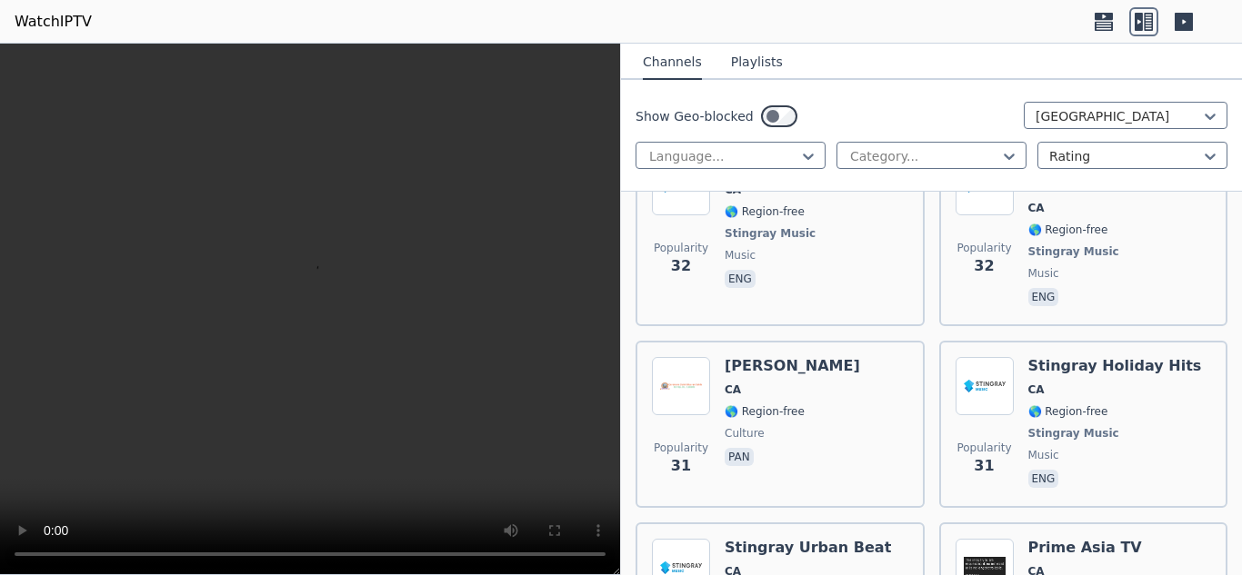
scroll to position [7259, 0]
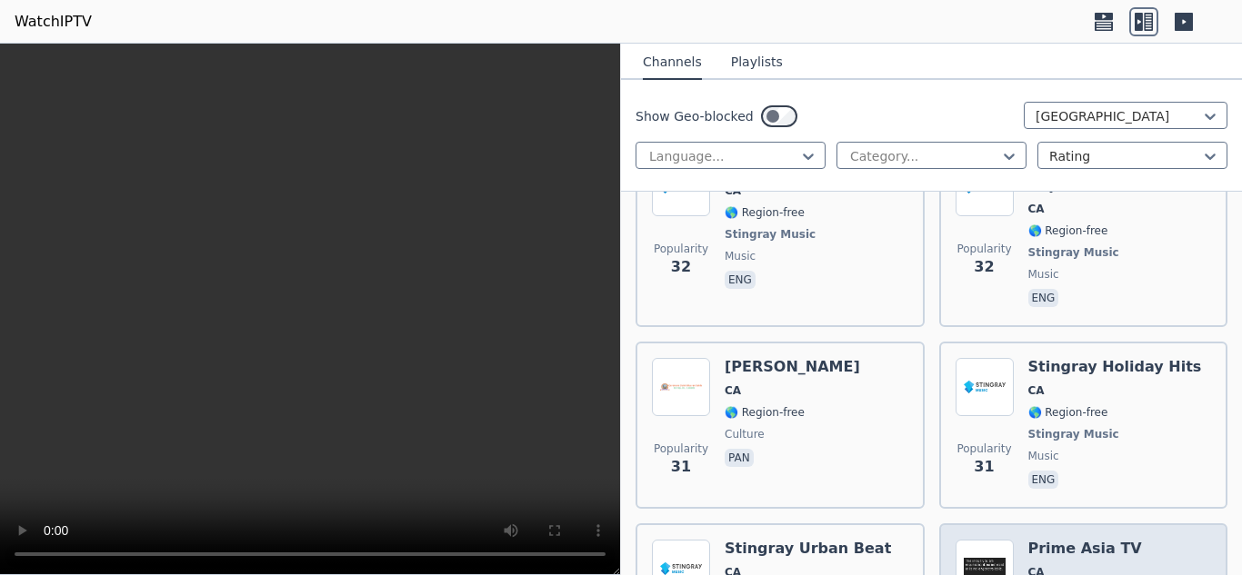
click at [1110, 565] on span "CA" at bounding box center [1085, 572] width 114 height 15
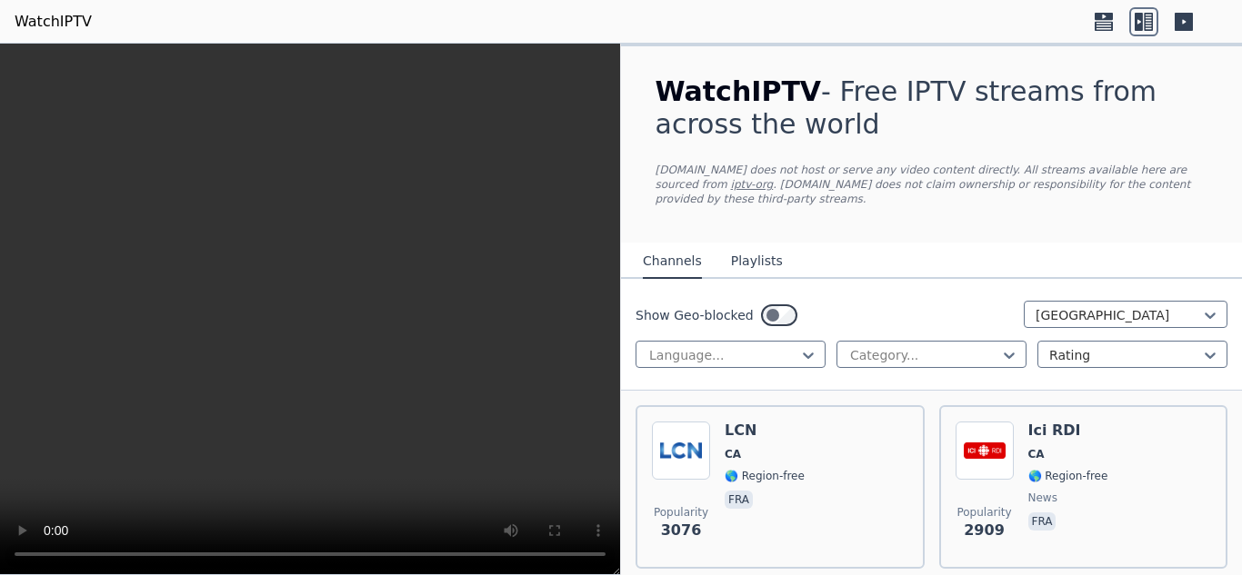
scroll to position [205, 0]
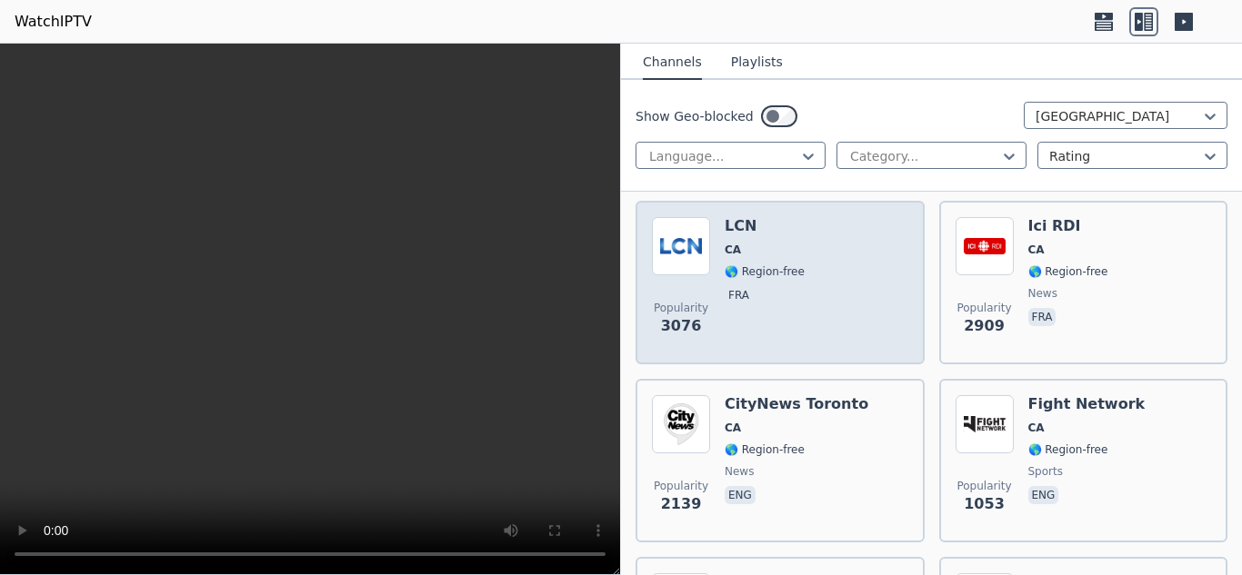
click at [834, 284] on div "Popularity 3076 LCN CA 🌎 Region-free fra" at bounding box center [780, 282] width 256 height 131
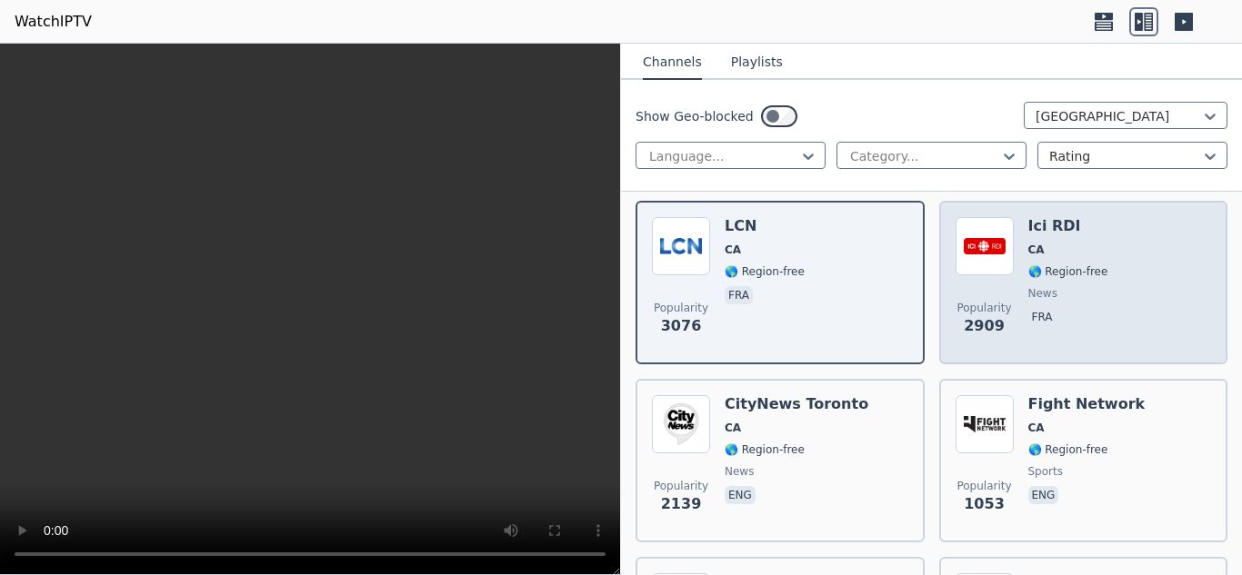
click at [1106, 292] on div "Popularity [STREET_ADDRESS] 🌎 Region-free news fra" at bounding box center [1083, 282] width 256 height 131
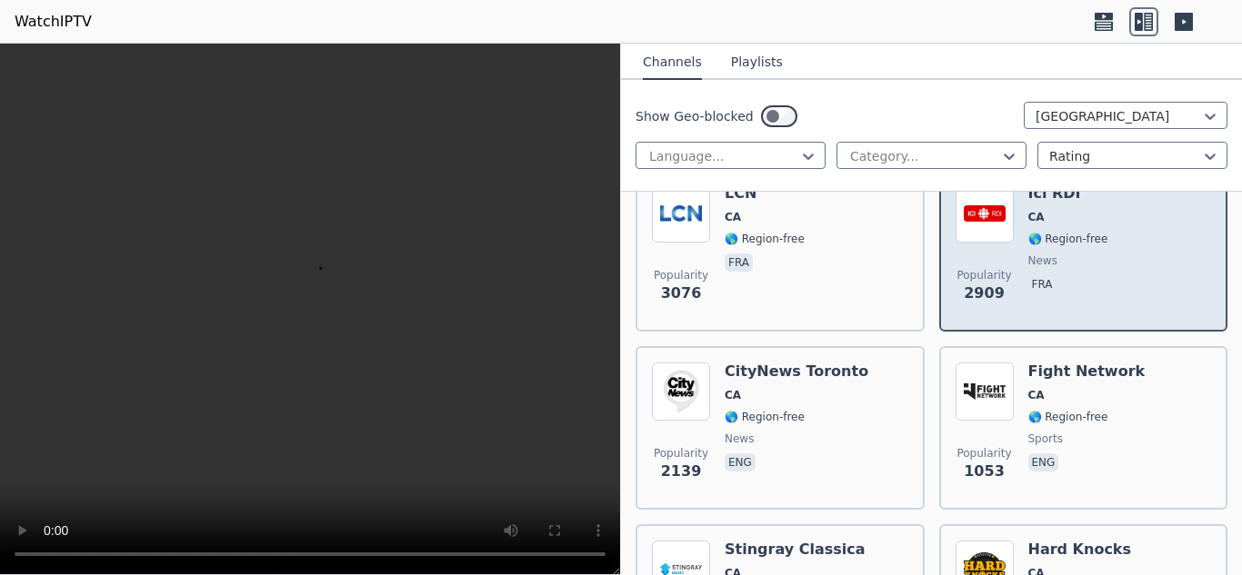
scroll to position [238, 0]
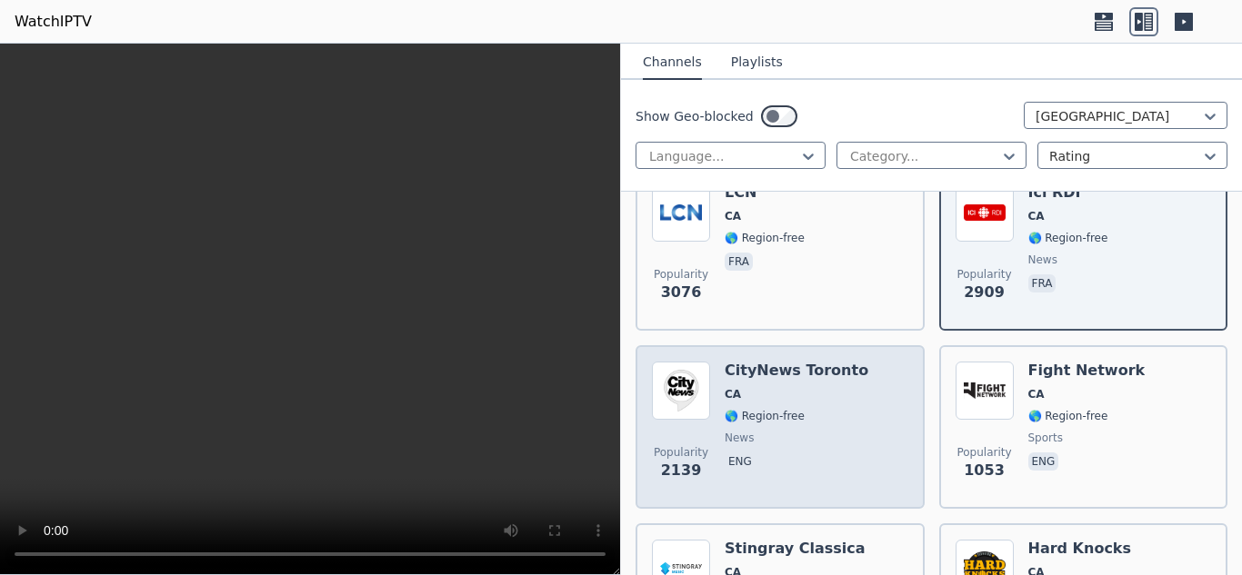
click at [859, 394] on div "Popularity [STREET_ADDRESS] 🌎 Region-free news eng" at bounding box center [780, 427] width 256 height 131
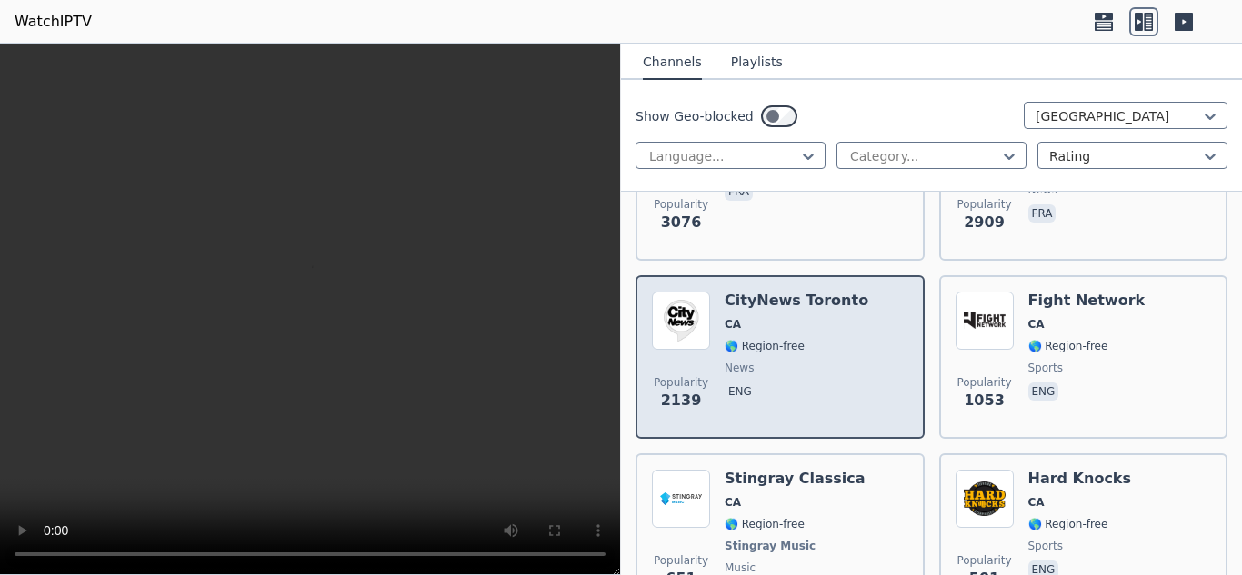
scroll to position [309, 0]
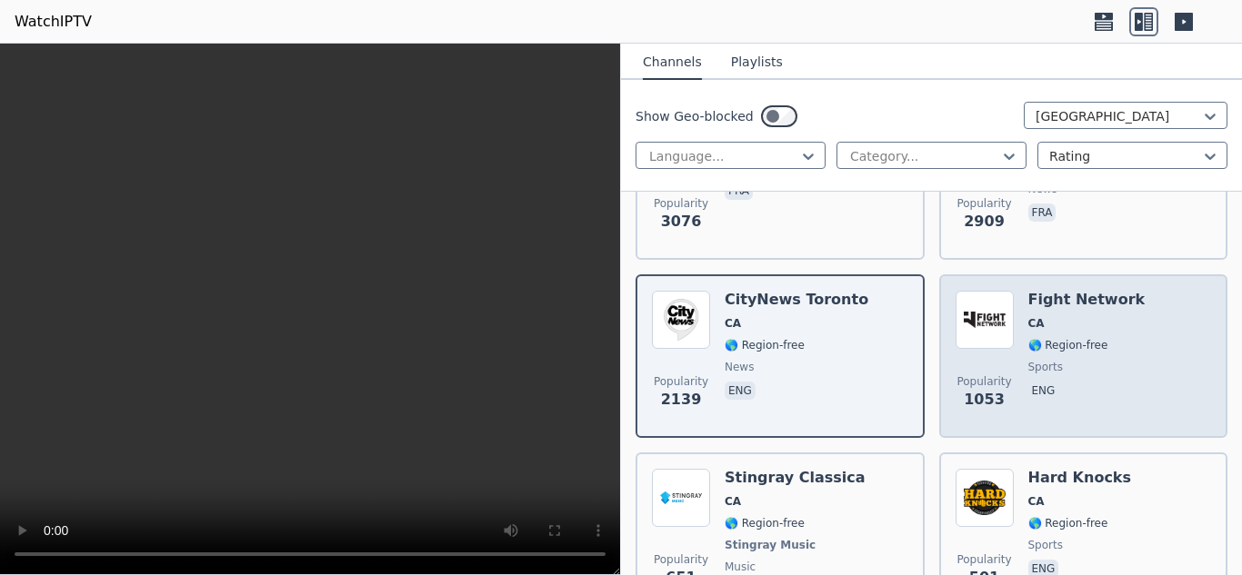
click at [1101, 338] on span "🌎 Region-free" at bounding box center [1086, 345] width 117 height 15
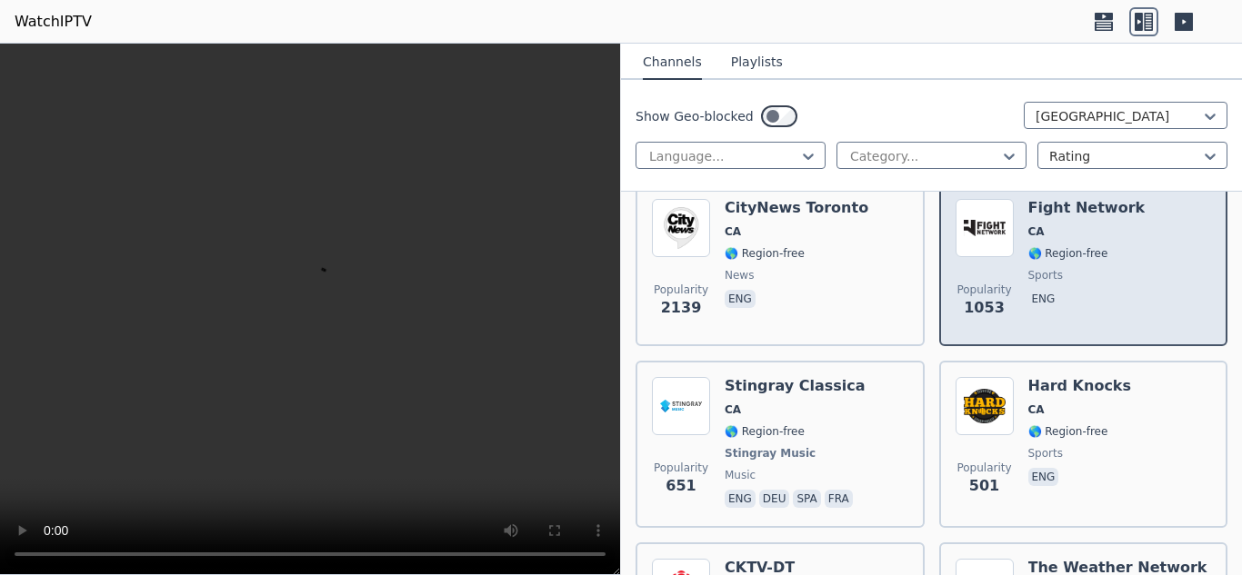
scroll to position [404, 0]
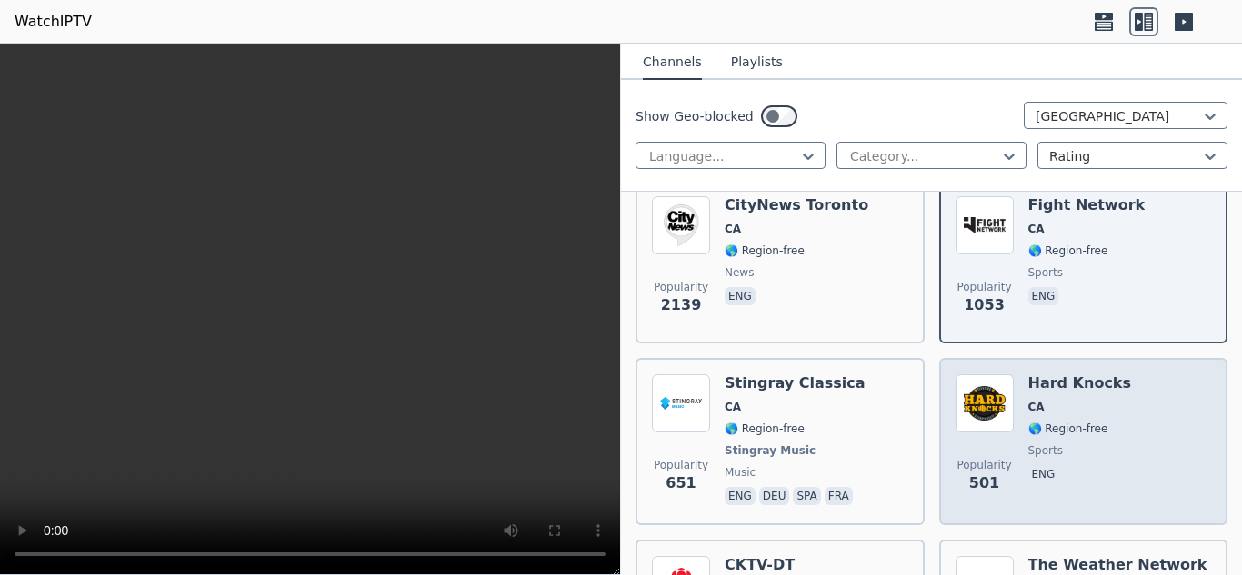
click at [1150, 458] on div "Popularity 501 Hard Knocks CA 🌎 Region-free sports eng" at bounding box center [1083, 441] width 256 height 135
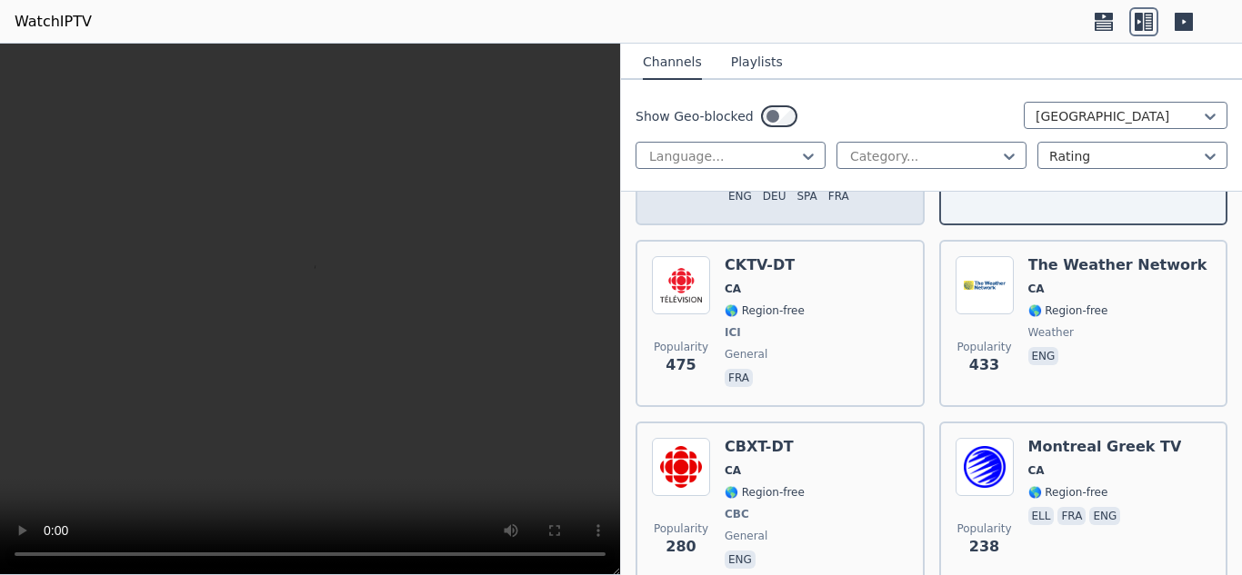
scroll to position [704, 0]
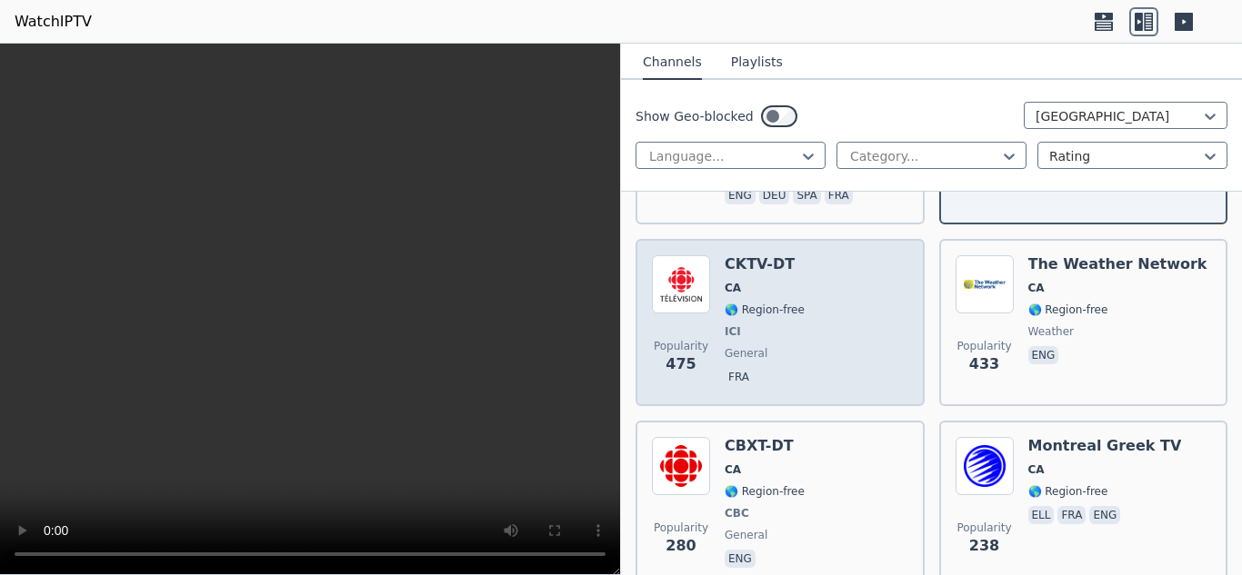
click at [789, 346] on span "general" at bounding box center [764, 353] width 80 height 15
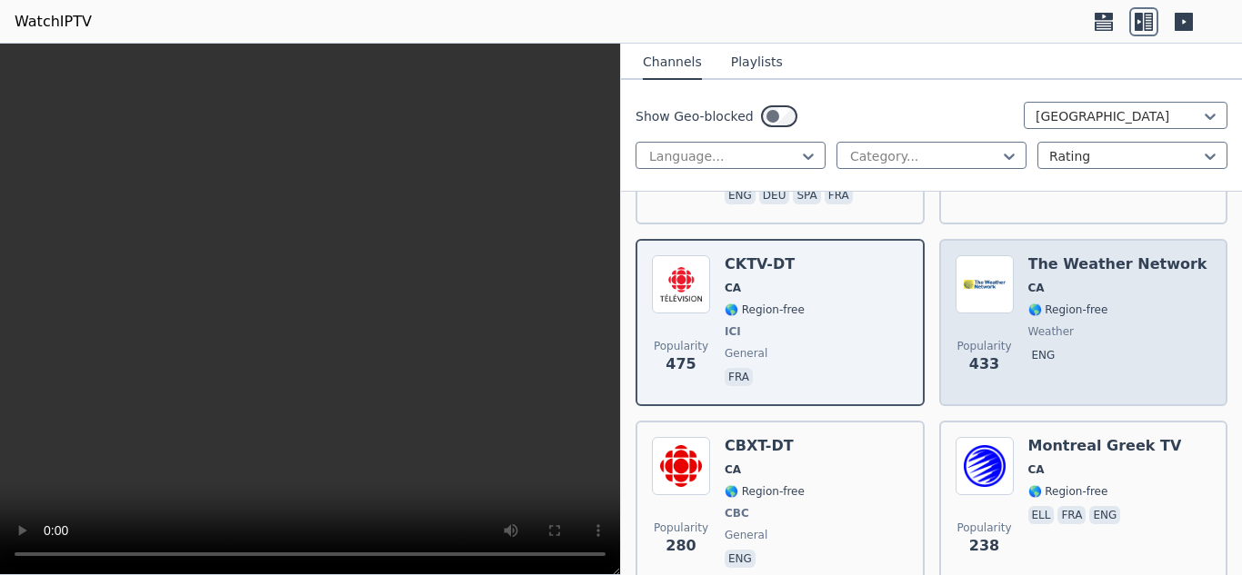
click at [1081, 281] on span "CA" at bounding box center [1117, 288] width 179 height 15
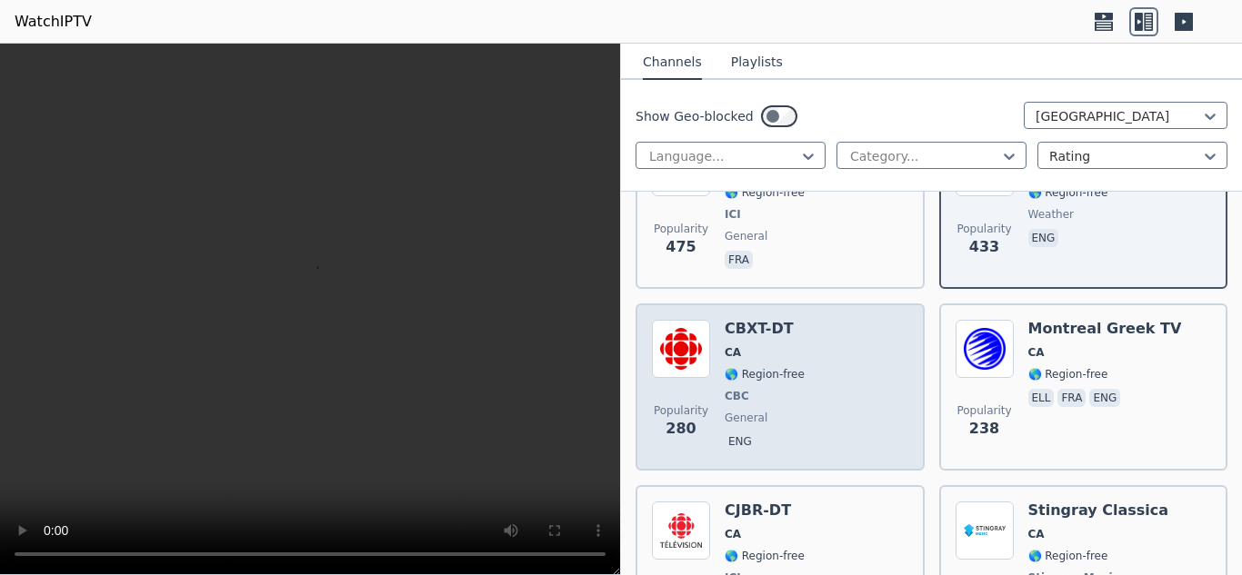
scroll to position [826, 0]
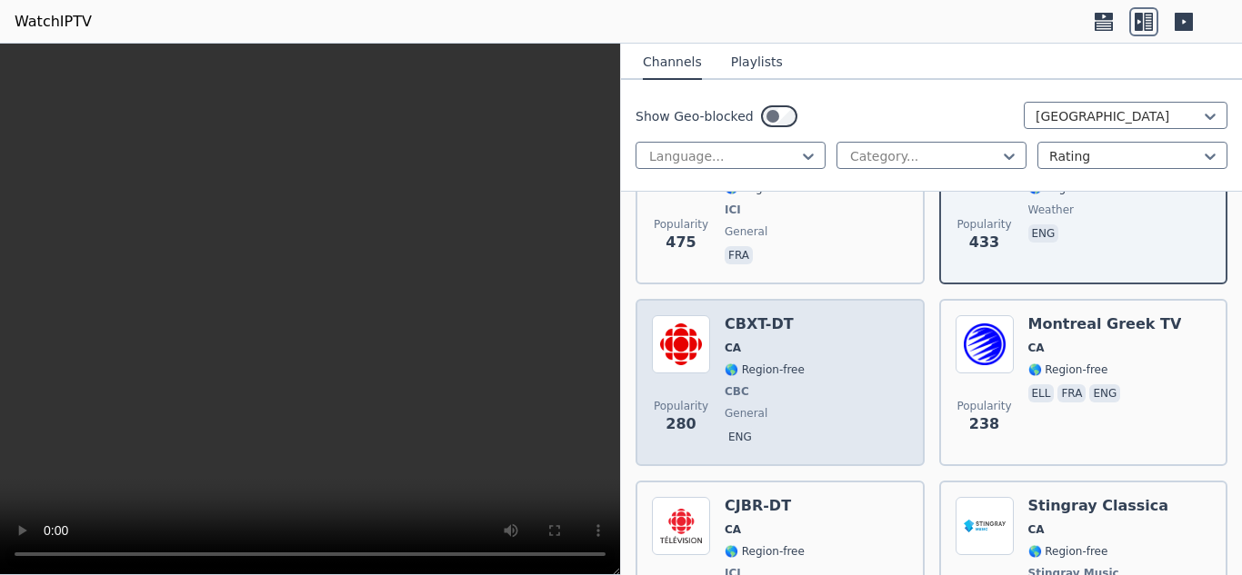
click at [812, 340] on div "Popularity 280 CBXT-DT CA 🌎 Region-free CBC general eng" at bounding box center [780, 382] width 256 height 135
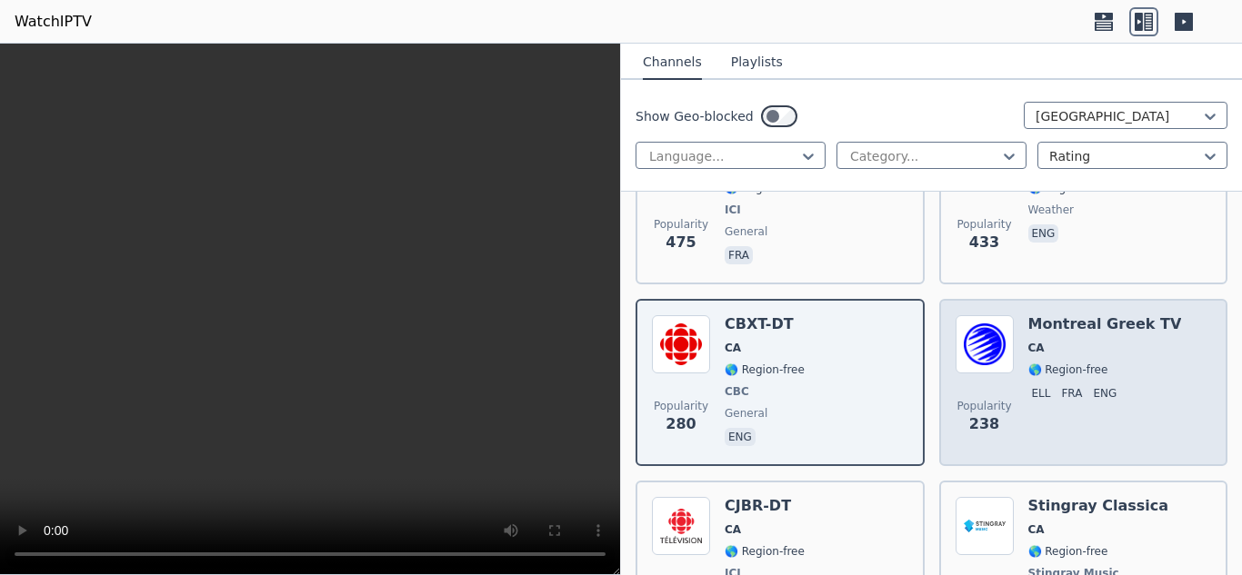
click at [1152, 335] on div "Popularity 238 Montreal Greek TV CA 🌎 Region-free ell fra eng" at bounding box center [1083, 382] width 256 height 135
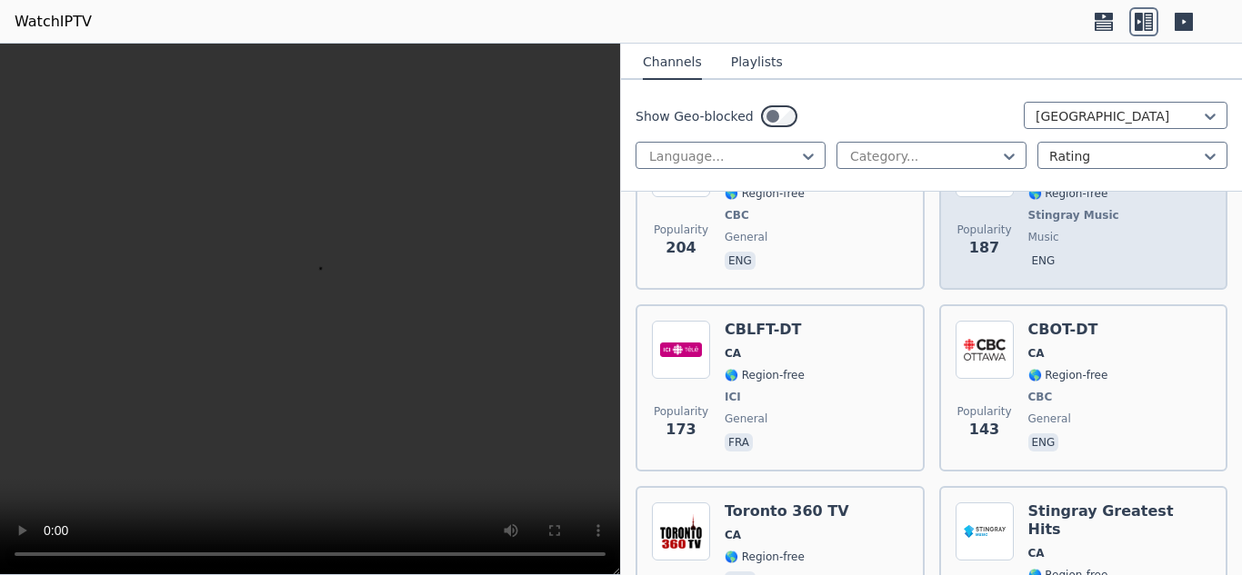
scroll to position [1368, 0]
